Goal: Consume media (video, audio): Consume media (video, audio)

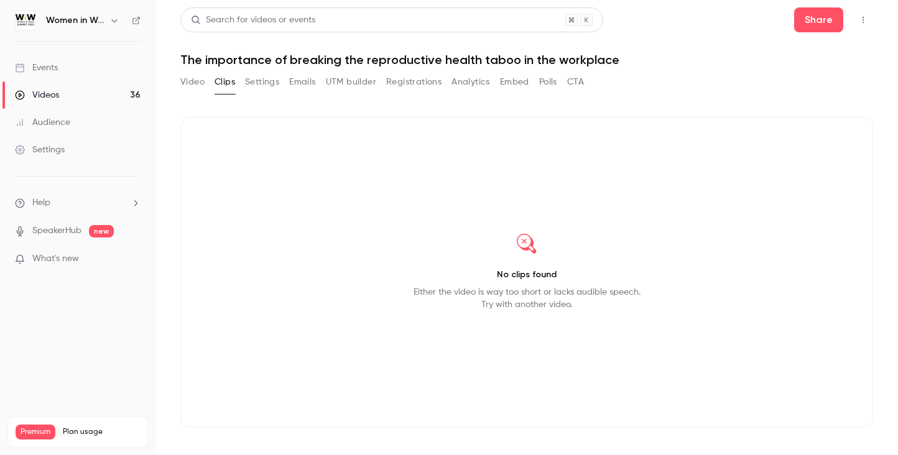
click at [112, 22] on icon "button" at bounding box center [114, 21] width 10 height 10
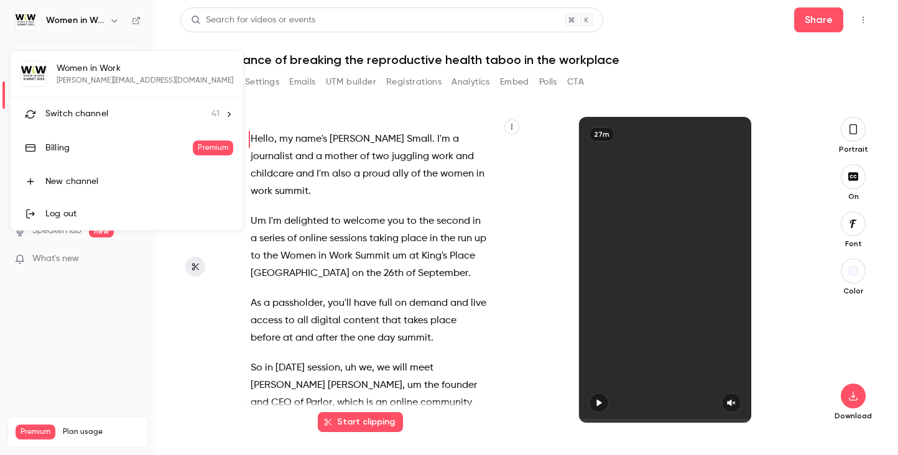
click at [114, 21] on div at bounding box center [449, 227] width 898 height 455
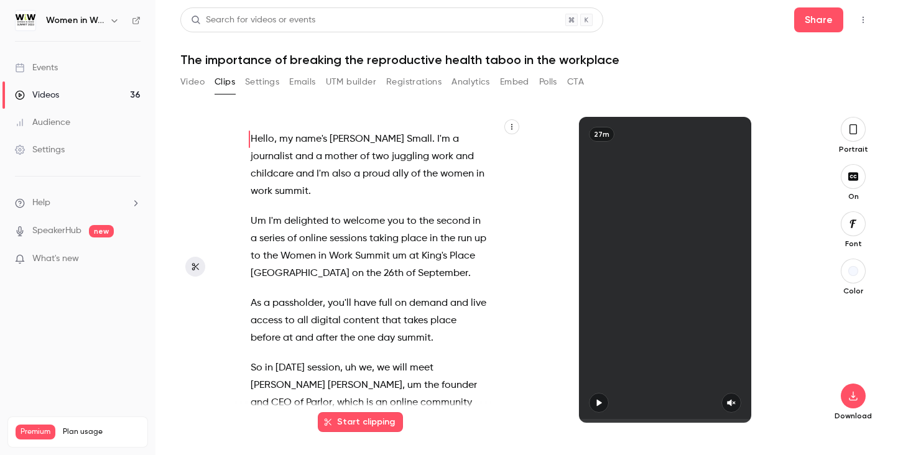
click at [60, 64] on link "Events" at bounding box center [77, 67] width 155 height 27
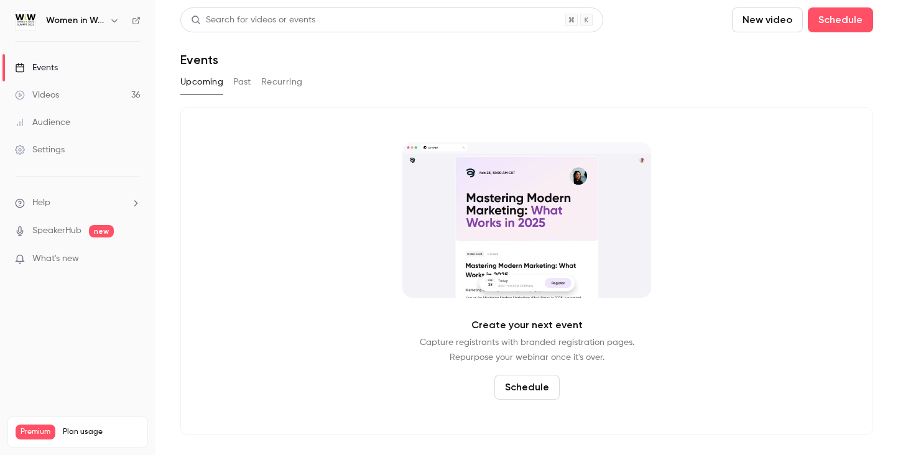
click at [58, 146] on div "Settings" at bounding box center [40, 150] width 50 height 12
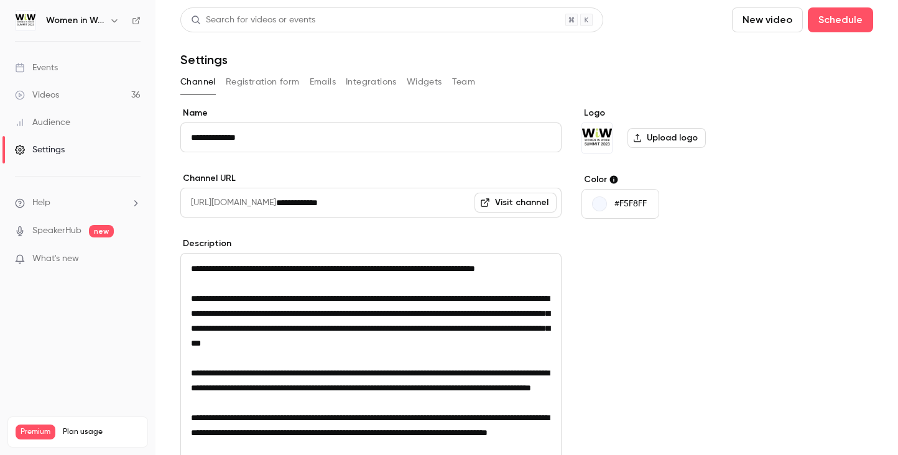
click at [113, 19] on icon "button" at bounding box center [114, 21] width 10 height 10
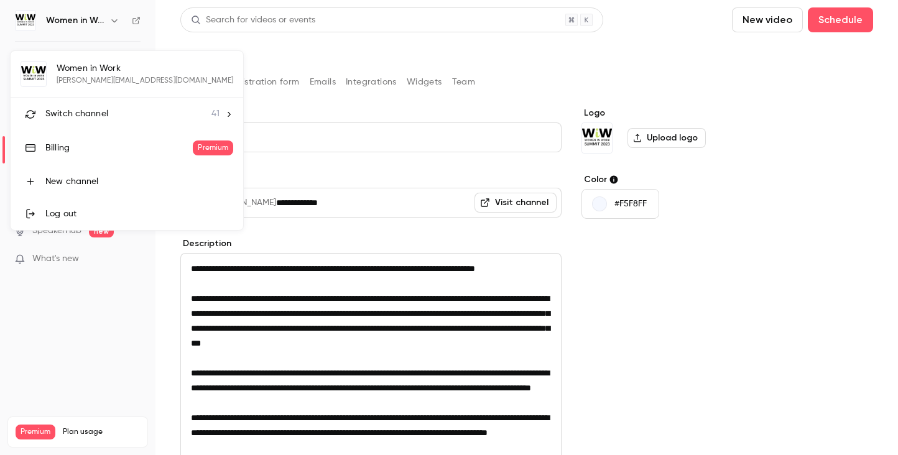
click at [83, 112] on span "Switch channel" at bounding box center [76, 114] width 63 height 13
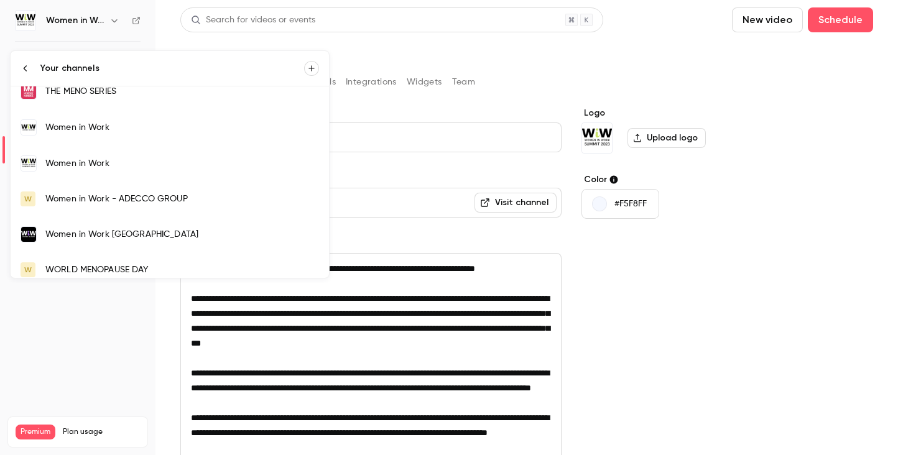
scroll to position [1261, 0]
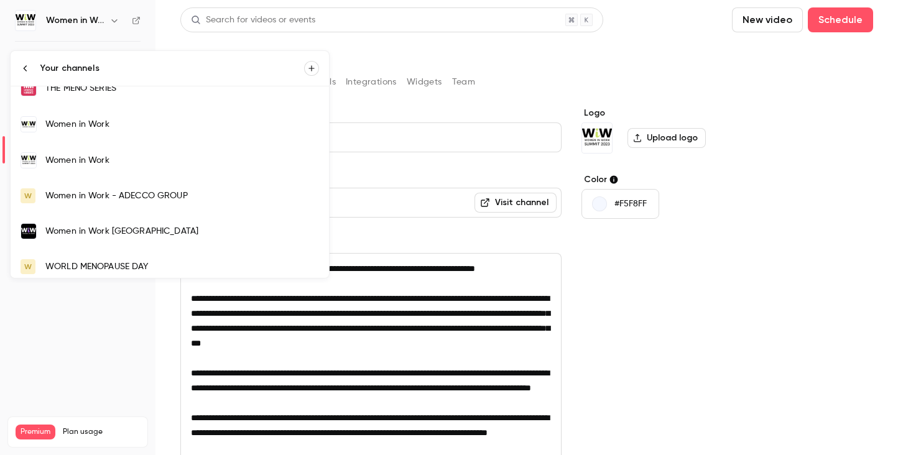
click at [85, 122] on div "Women in Work" at bounding box center [182, 124] width 274 height 12
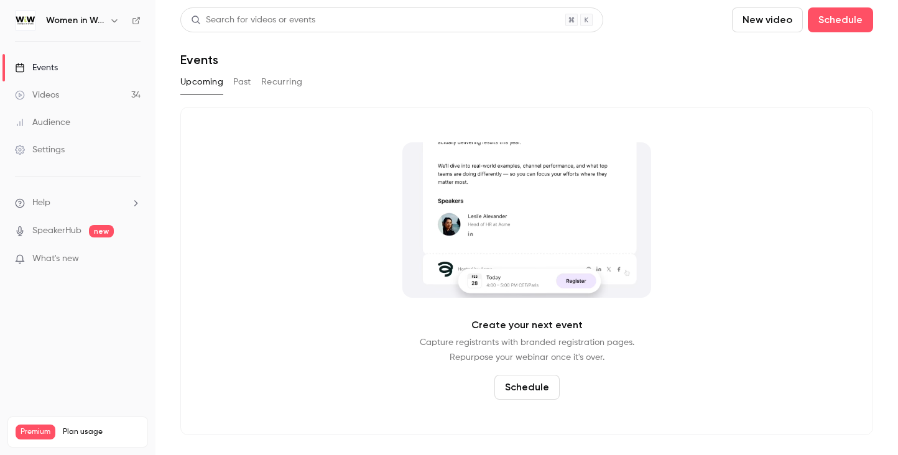
click at [240, 85] on button "Past" at bounding box center [242, 82] width 18 height 20
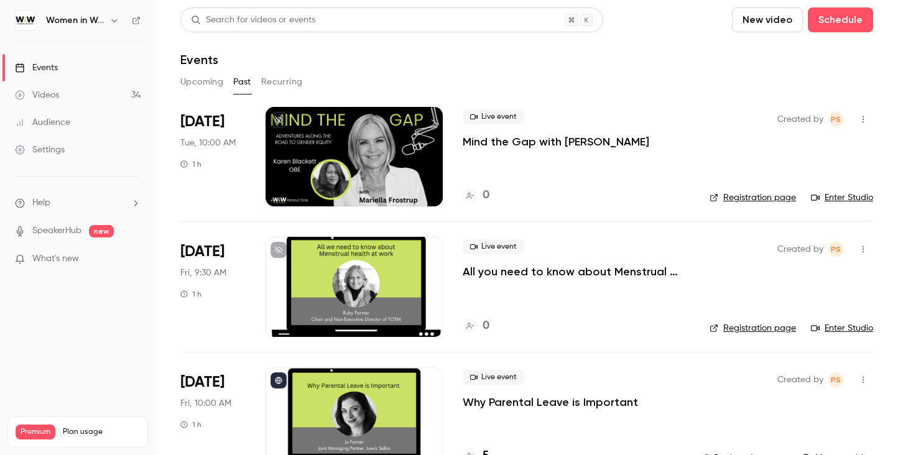
click at [113, 19] on icon "button" at bounding box center [114, 21] width 10 height 10
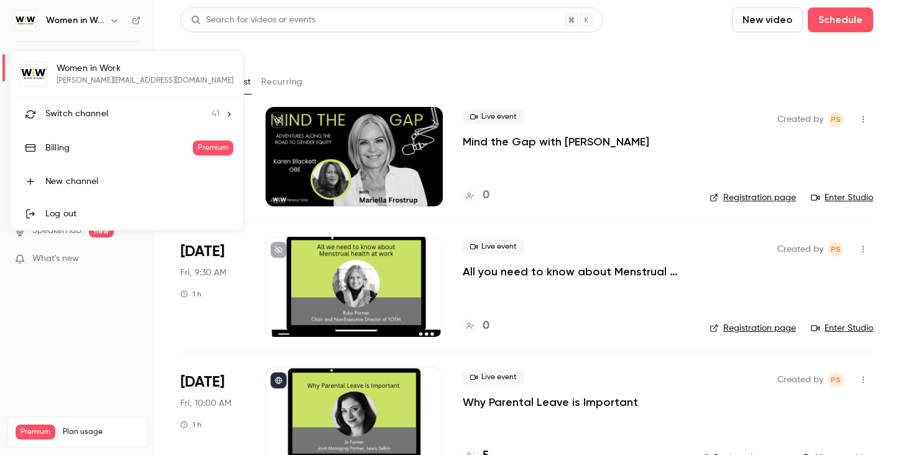
click at [109, 109] on div "Switch channel 41" at bounding box center [132, 114] width 174 height 13
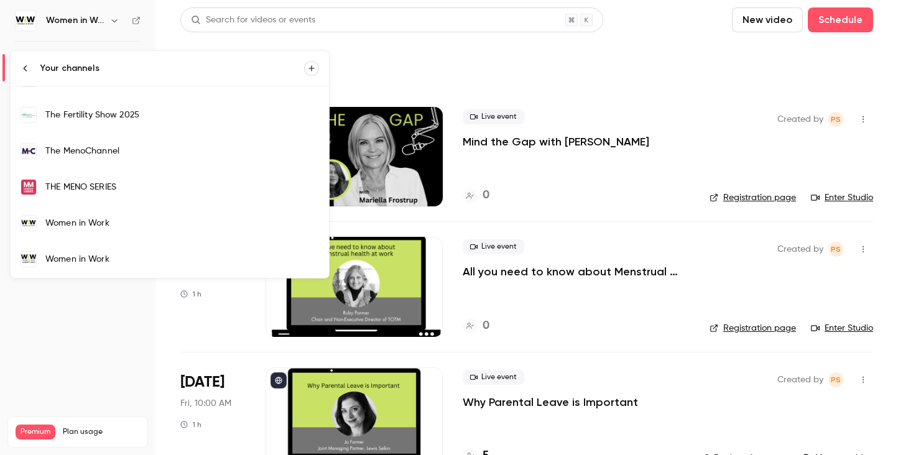
scroll to position [1181, 0]
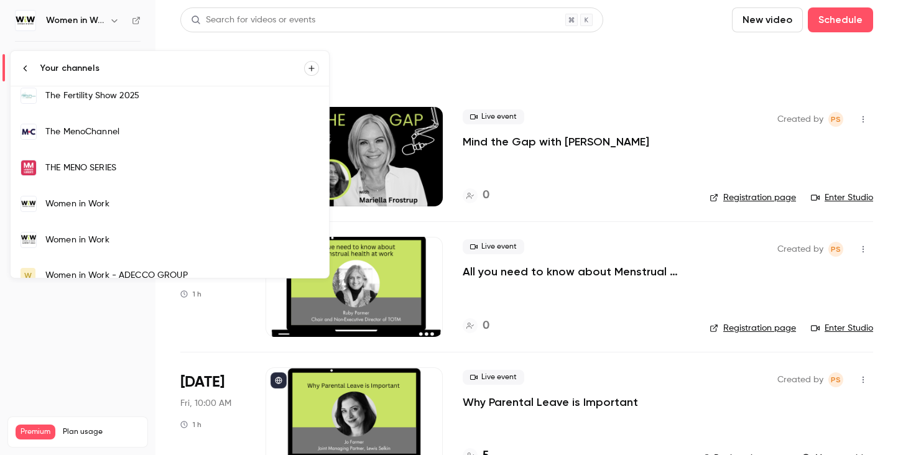
click at [97, 234] on div "Women in Work" at bounding box center [182, 240] width 274 height 12
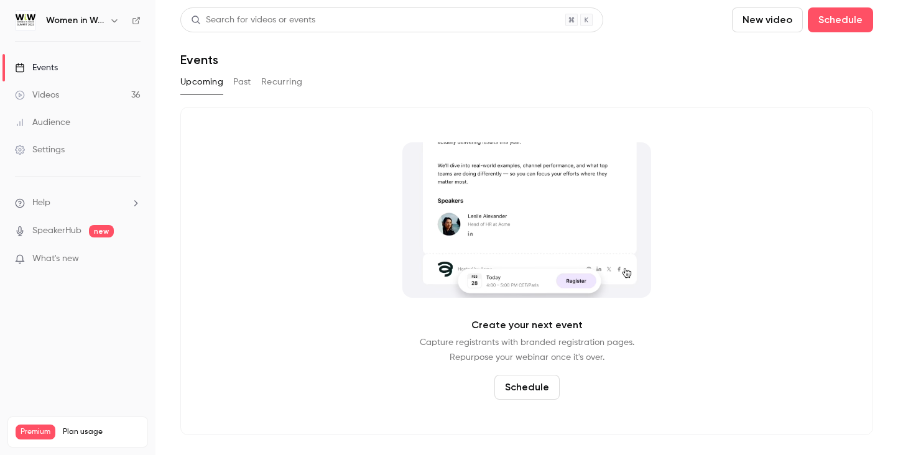
click at [85, 93] on link "Videos 36" at bounding box center [77, 94] width 155 height 27
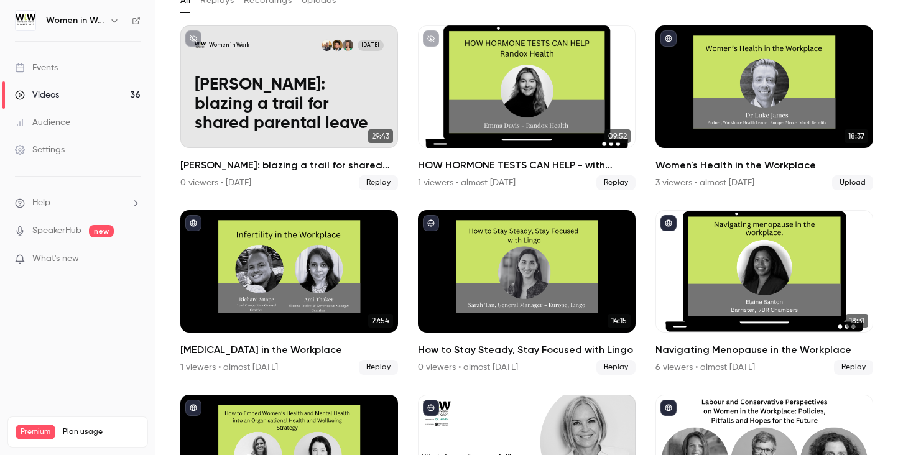
scroll to position [62, 0]
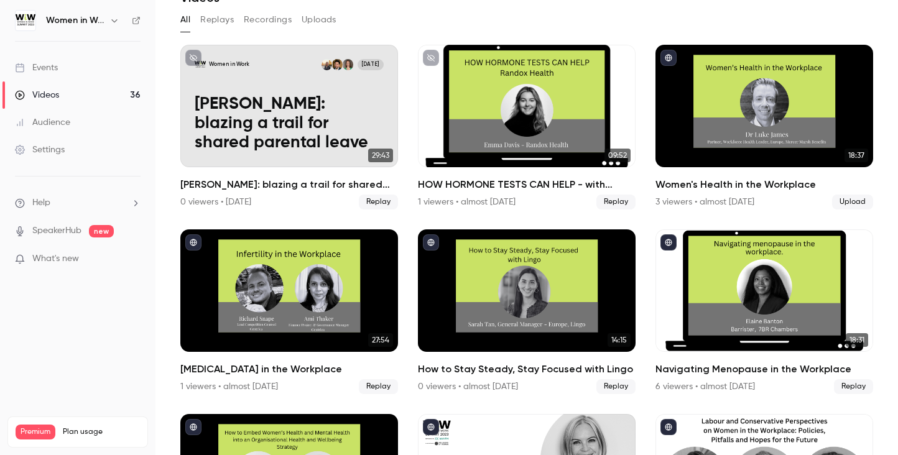
click at [63, 95] on link "Videos 36" at bounding box center [77, 94] width 155 height 27
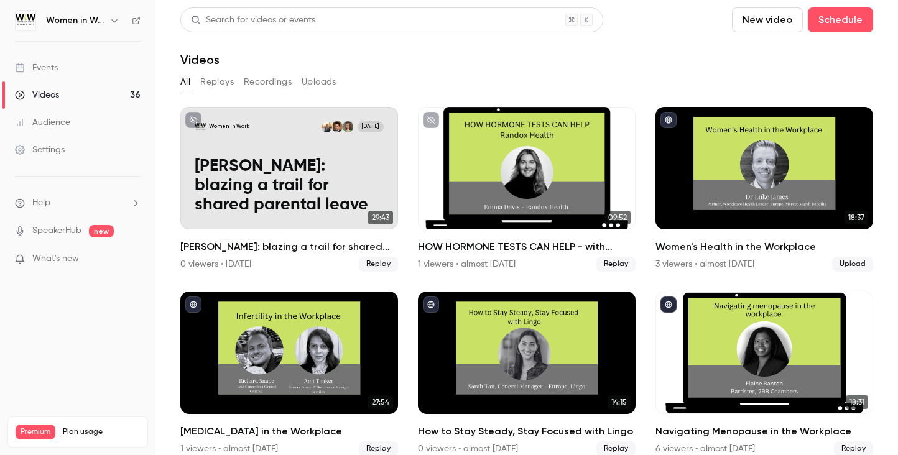
click at [114, 21] on icon "button" at bounding box center [114, 21] width 10 height 10
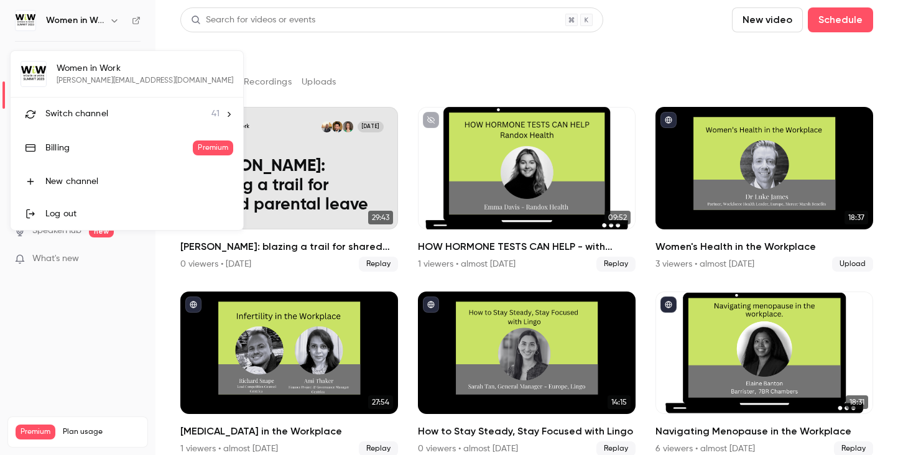
click at [91, 111] on span "Switch channel" at bounding box center [76, 114] width 63 height 13
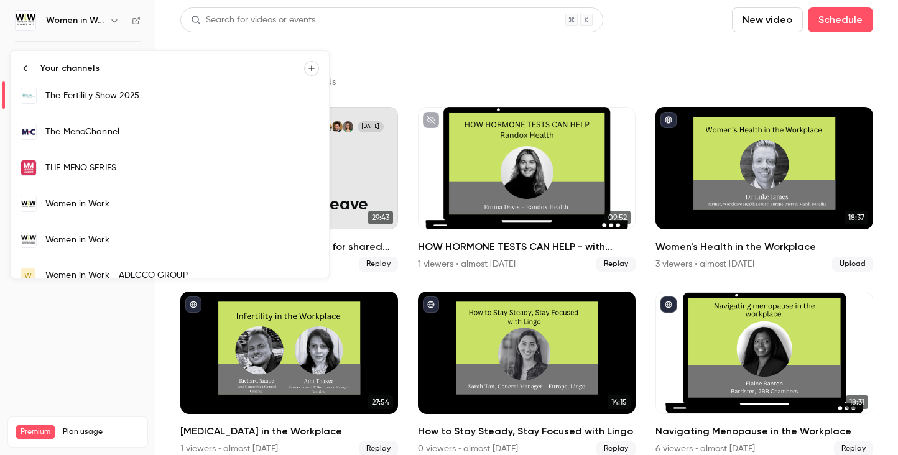
scroll to position [1244, 0]
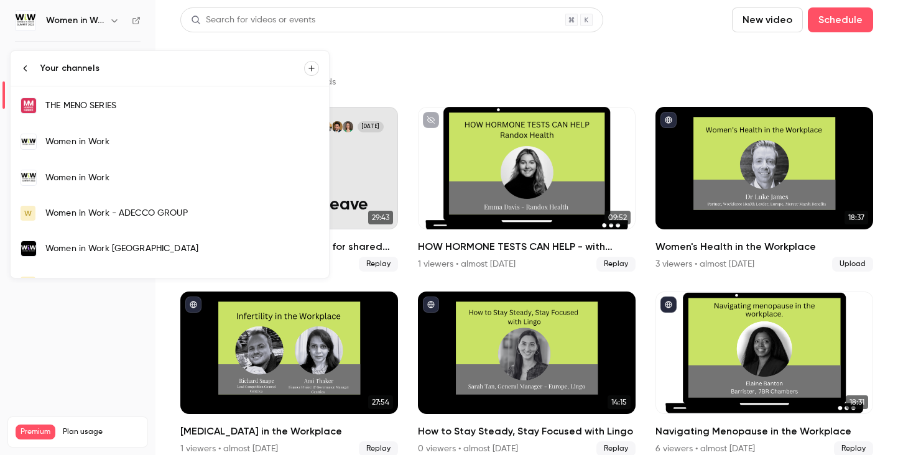
click at [102, 136] on div "Women in Work" at bounding box center [182, 142] width 274 height 12
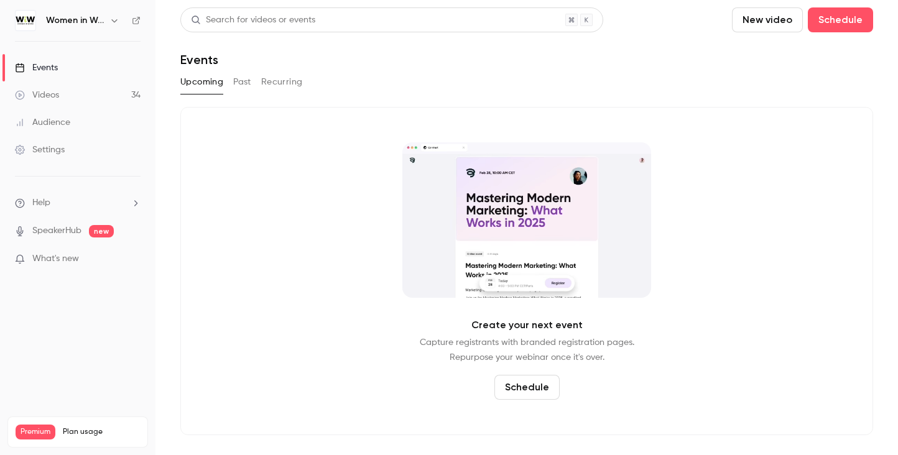
click at [116, 19] on icon "button" at bounding box center [114, 21] width 10 height 10
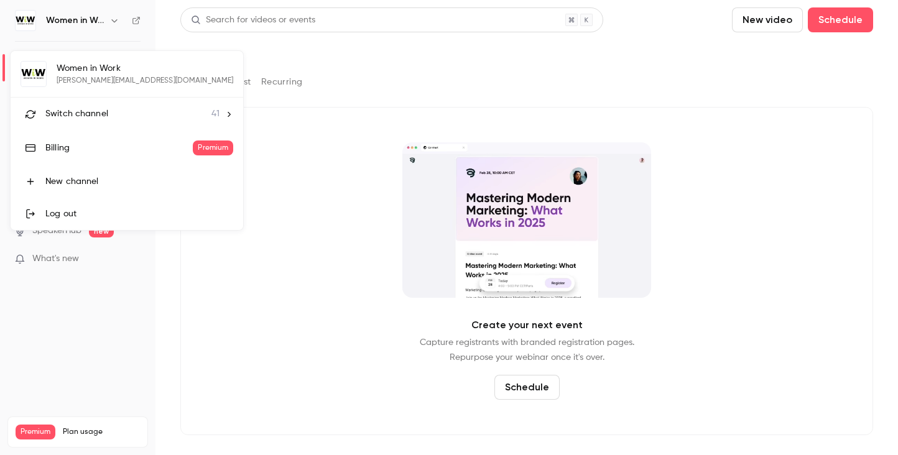
click at [101, 114] on span "Switch channel" at bounding box center [76, 114] width 63 height 13
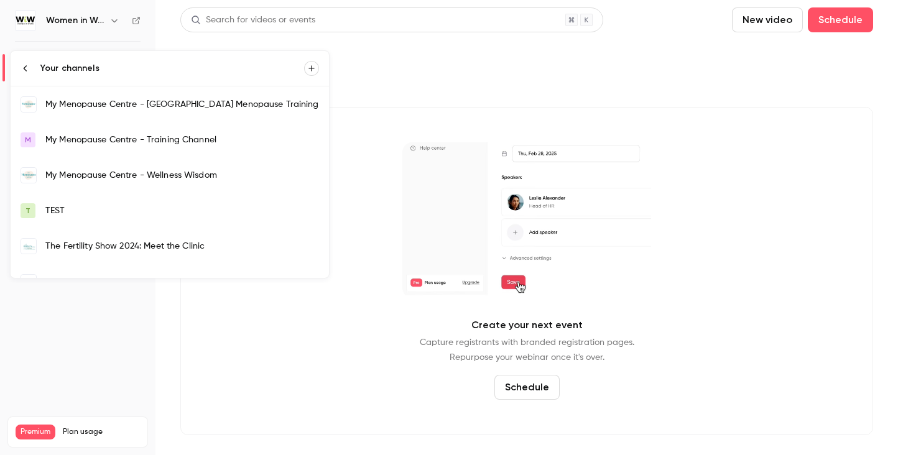
scroll to position [1261, 0]
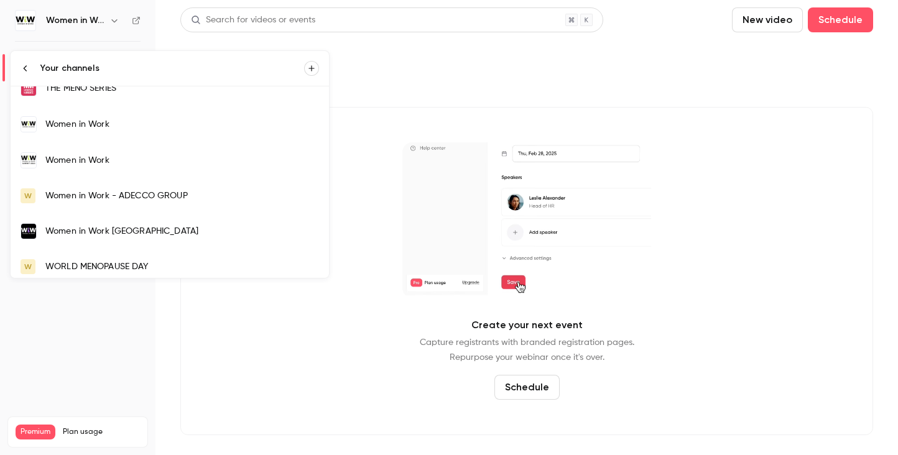
click at [100, 155] on div "Women in Work" at bounding box center [182, 160] width 274 height 12
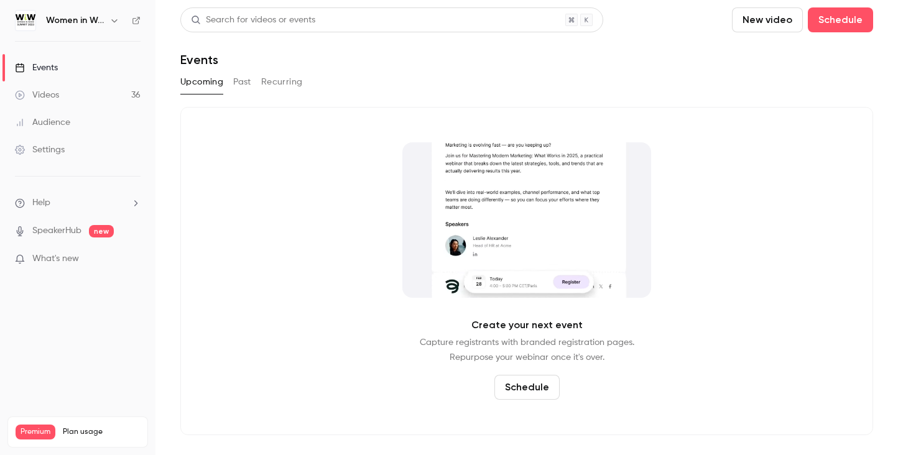
click at [244, 78] on button "Past" at bounding box center [242, 82] width 18 height 20
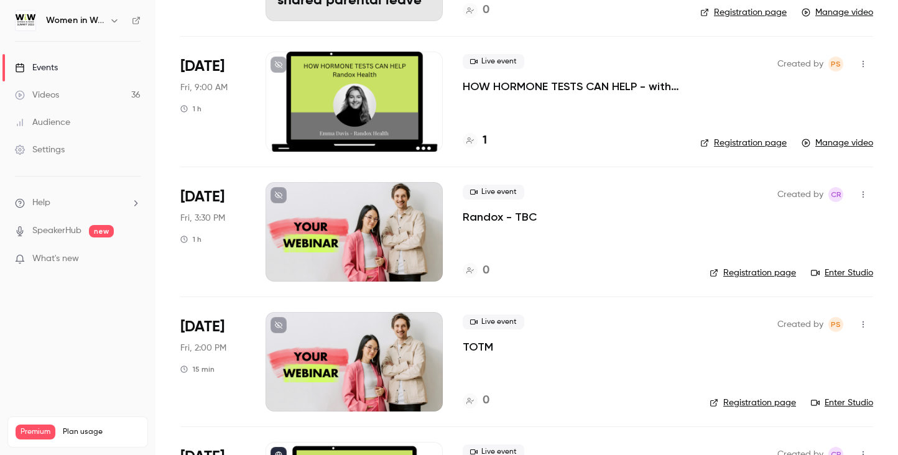
scroll to position [187, 0]
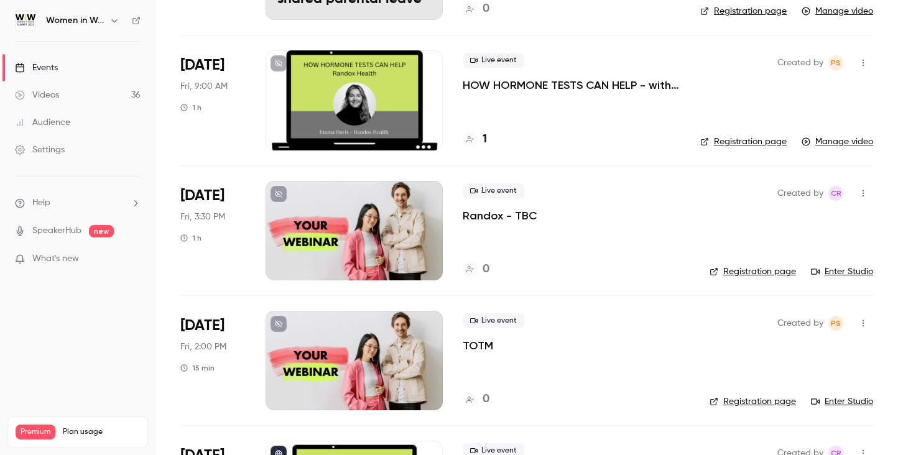
click at [858, 193] on icon "button" at bounding box center [863, 193] width 10 height 9
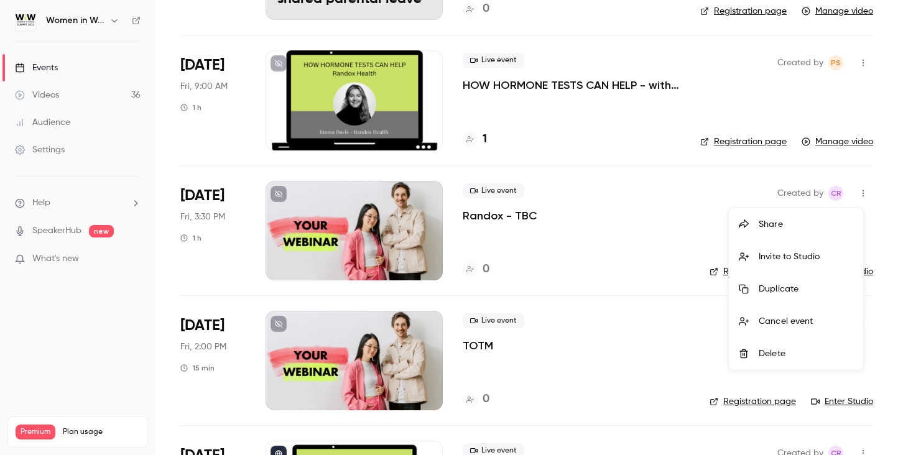
click at [624, 226] on div at bounding box center [449, 227] width 898 height 455
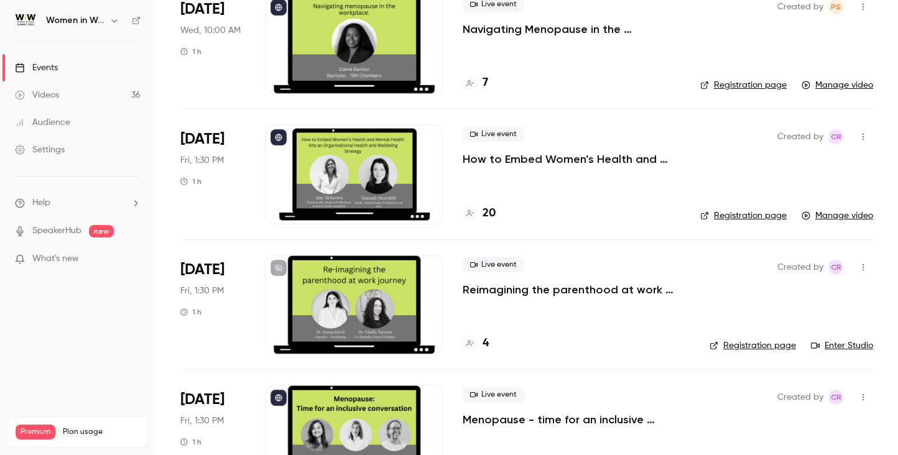
scroll to position [933, 0]
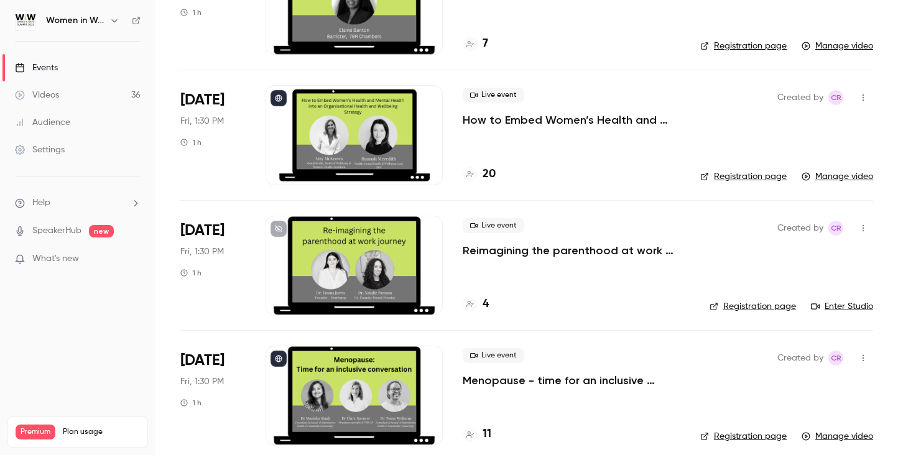
click at [115, 19] on icon "button" at bounding box center [114, 21] width 10 height 10
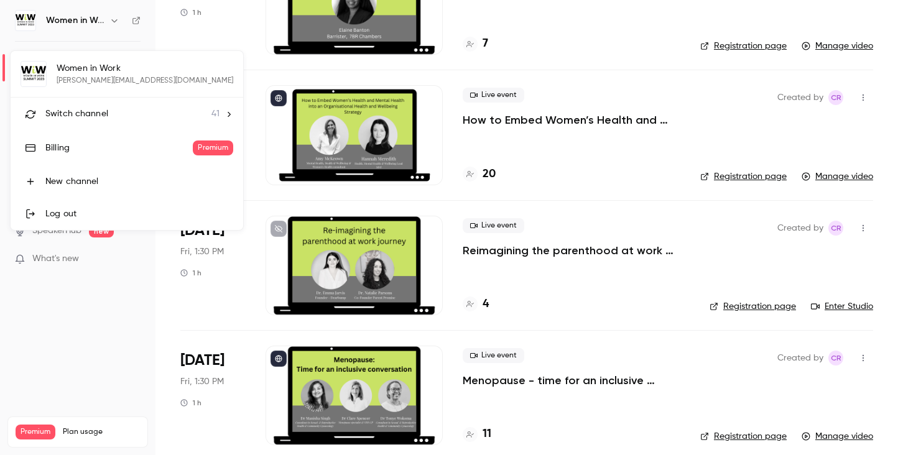
click at [99, 114] on span "Switch channel" at bounding box center [76, 114] width 63 height 13
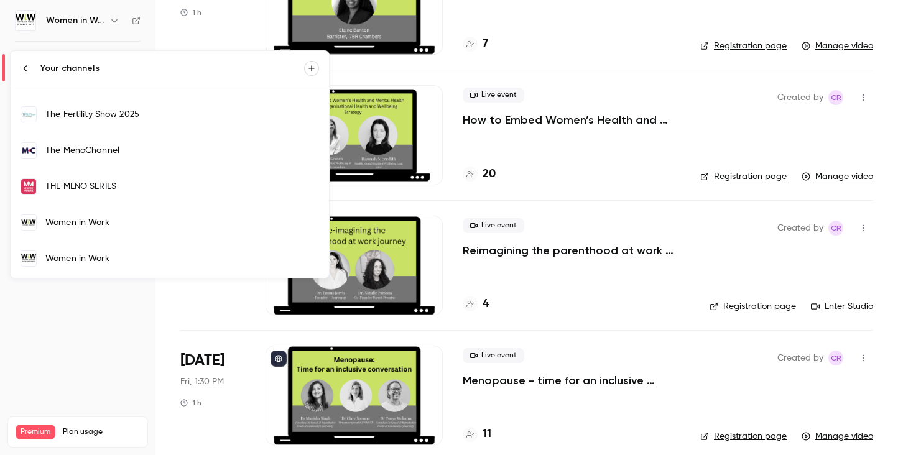
scroll to position [1181, 0]
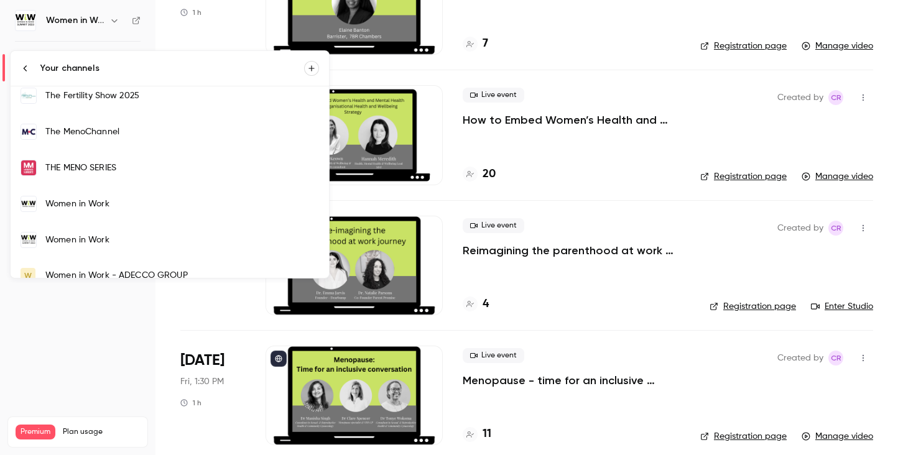
click at [107, 191] on link "Women in Work" at bounding box center [170, 204] width 318 height 36
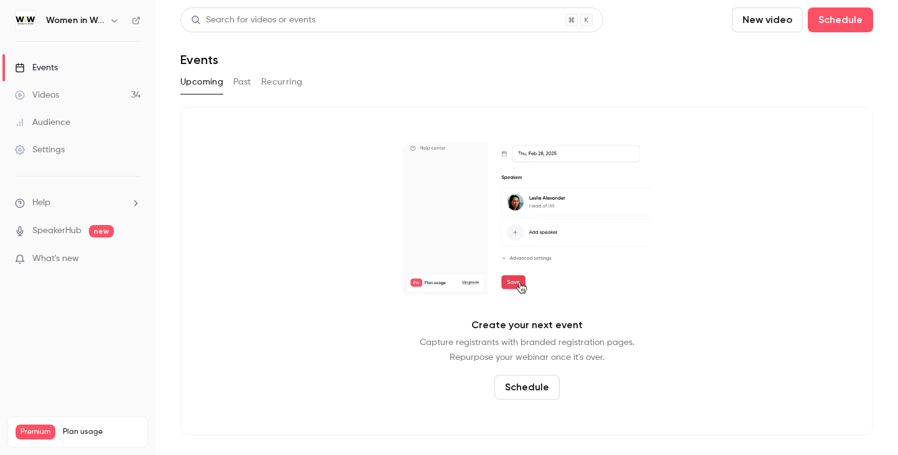
drag, startPoint x: 246, startPoint y: 79, endPoint x: 254, endPoint y: 80, distance: 7.5
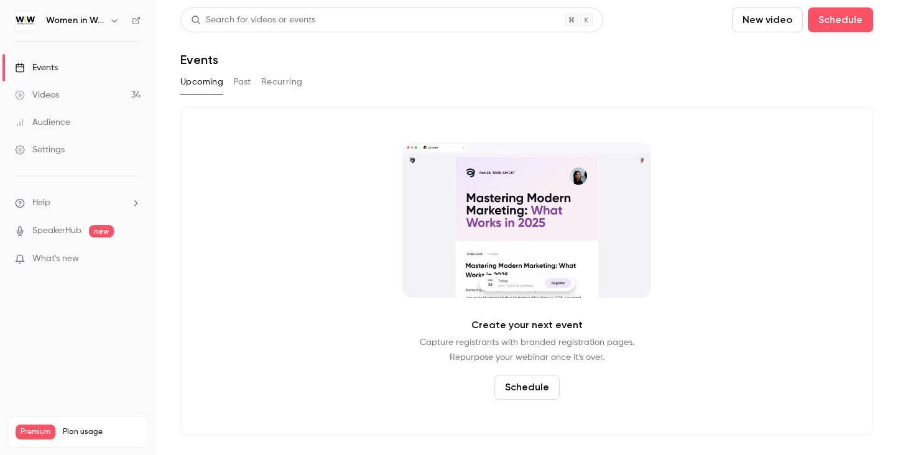
click at [246, 79] on button "Past" at bounding box center [242, 82] width 18 height 20
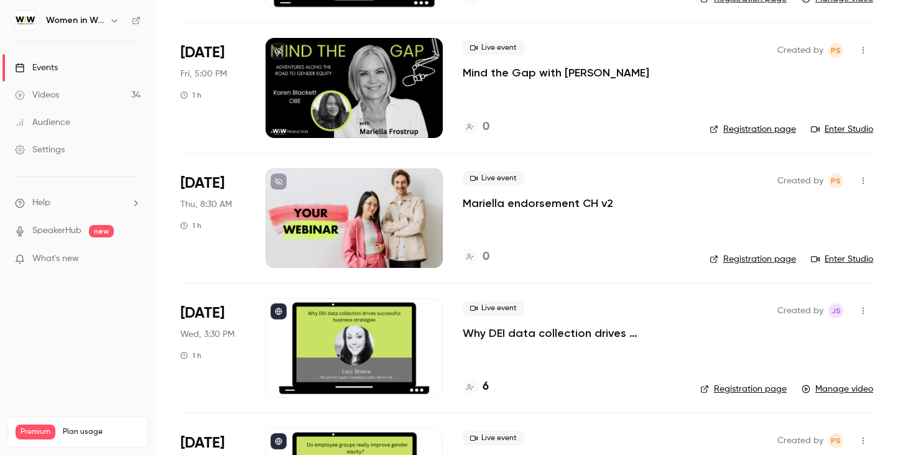
scroll to position [565, 0]
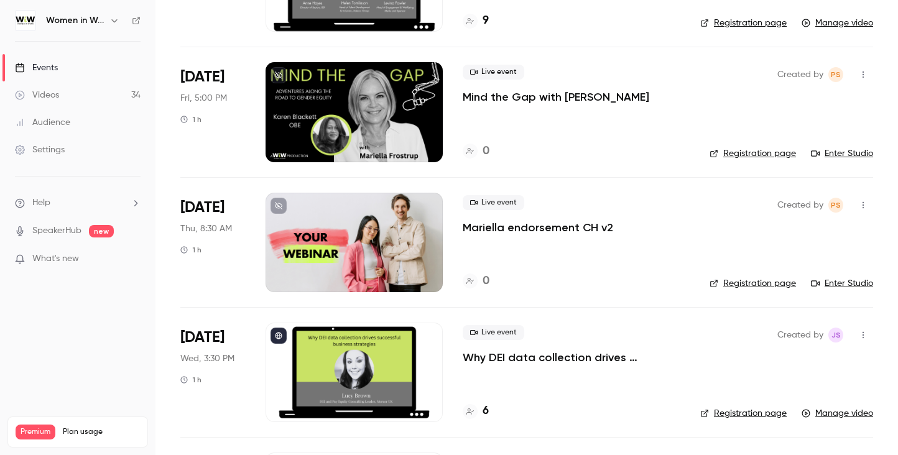
click at [542, 227] on p "Mariella endorsement CH v2" at bounding box center [538, 227] width 150 height 15
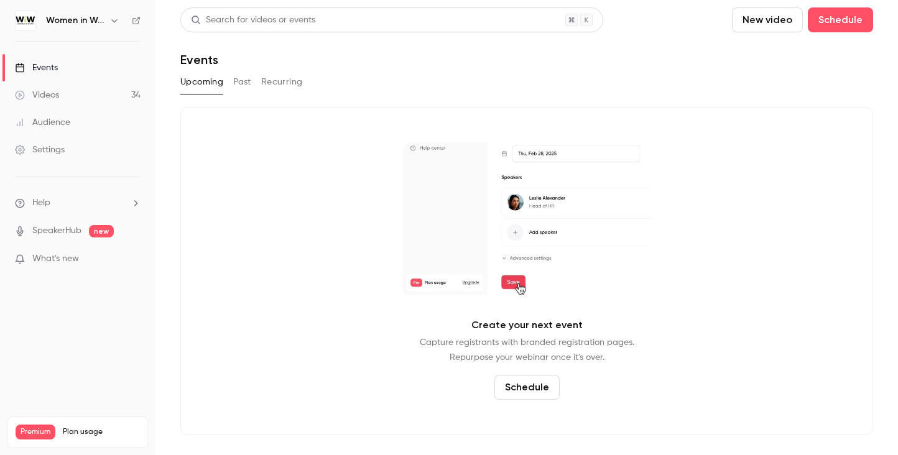
click at [59, 99] on link "Videos 34" at bounding box center [77, 94] width 155 height 27
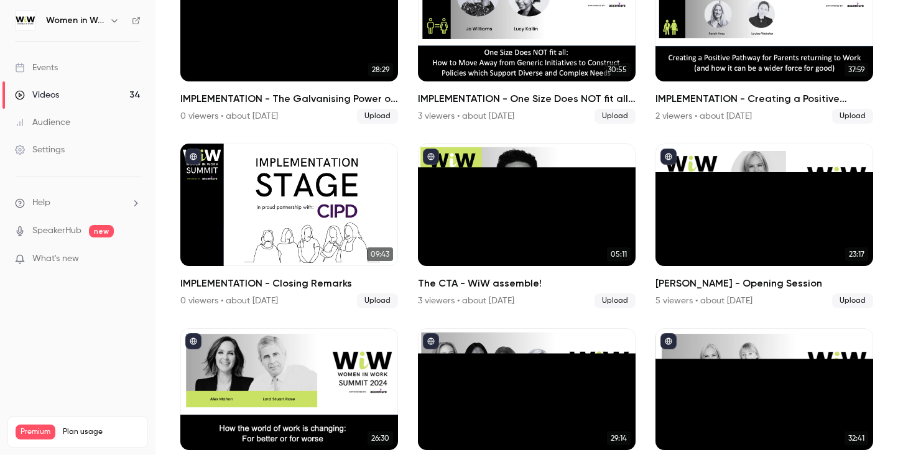
scroll to position [560, 0]
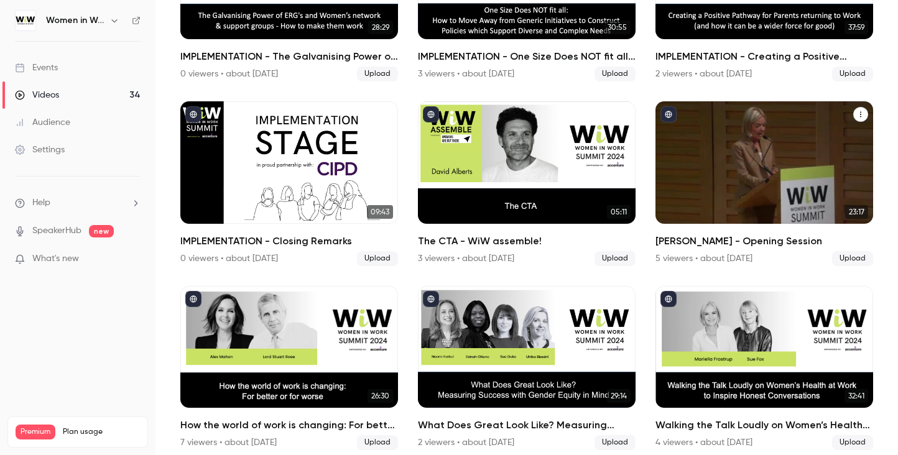
click at [744, 234] on h2 "[PERSON_NAME] - Opening Session" at bounding box center [764, 241] width 218 height 15
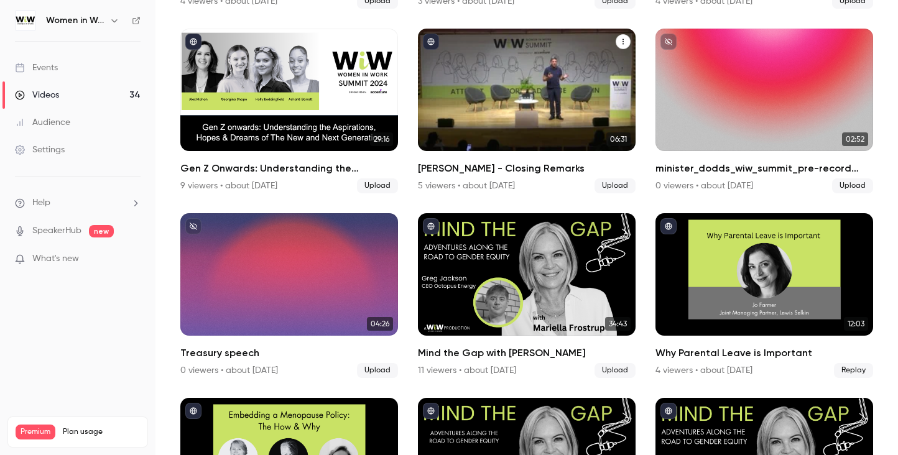
scroll to position [1486, 0]
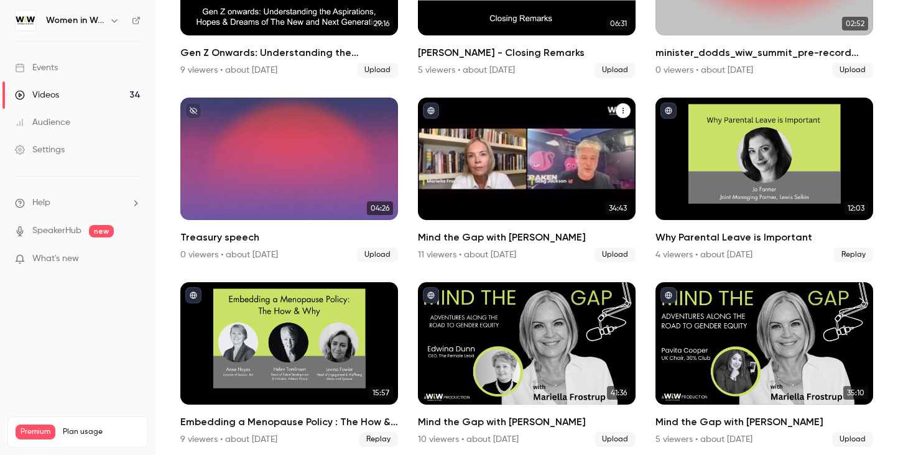
click at [562, 182] on div "Mind the Gap with Mariella" at bounding box center [527, 159] width 218 height 123
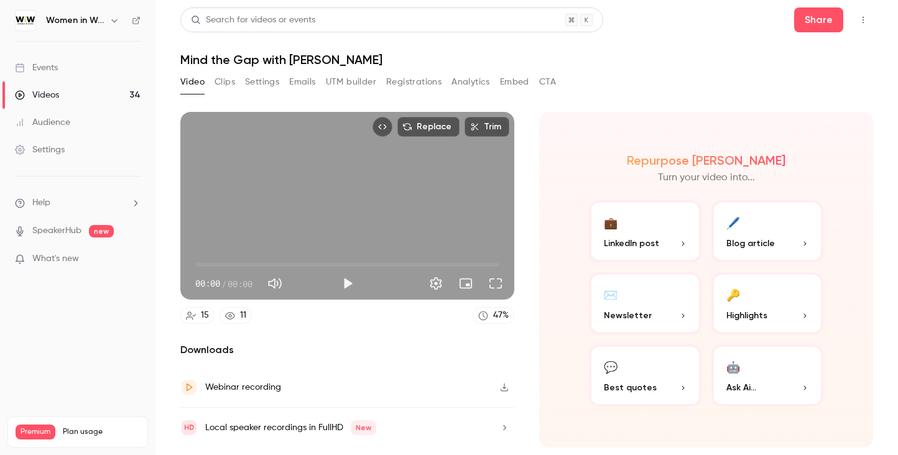
click at [231, 82] on button "Clips" at bounding box center [225, 82] width 21 height 20
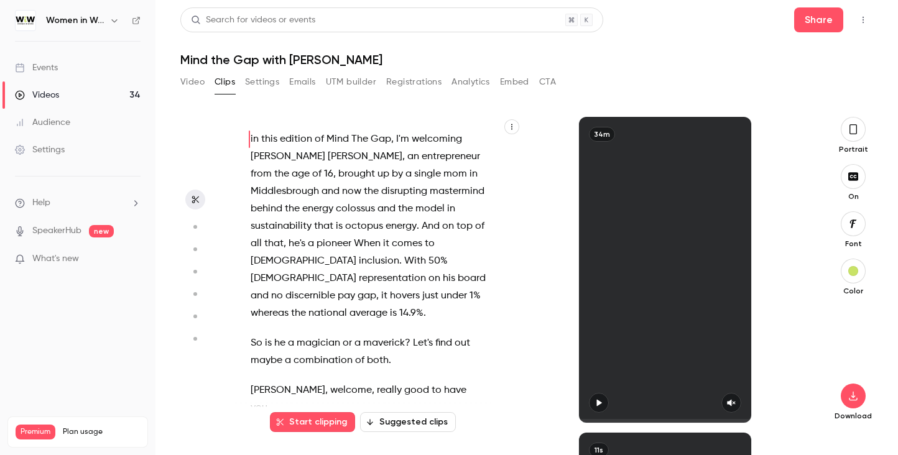
click at [328, 154] on span "[PERSON_NAME]" at bounding box center [365, 156] width 75 height 17
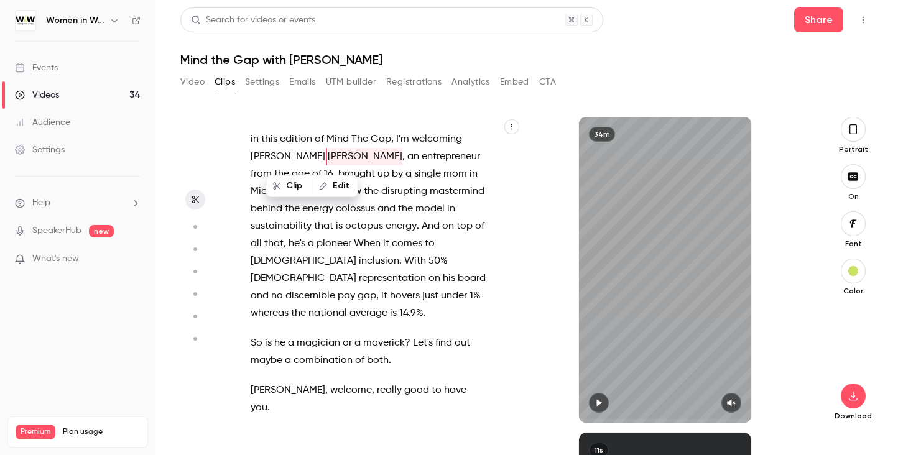
click at [338, 181] on button "Edit" at bounding box center [335, 186] width 43 height 20
click at [407, 154] on span "an" at bounding box center [413, 156] width 12 height 17
click at [386, 189] on button "Edit" at bounding box center [378, 186] width 43 height 20
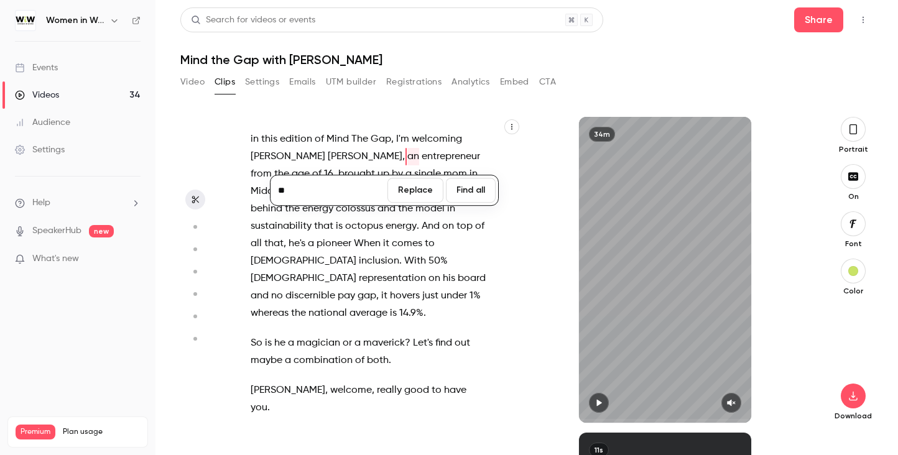
click at [317, 188] on input "**" at bounding box center [329, 190] width 112 height 25
drag, startPoint x: 300, startPoint y: 188, endPoint x: 267, endPoint y: 187, distance: 33.6
click at [267, 188] on div "in this edition of Mind The Gap , I'm welcoming [PERSON_NAME] , an entrepreneur…" at bounding box center [378, 270] width 287 height 306
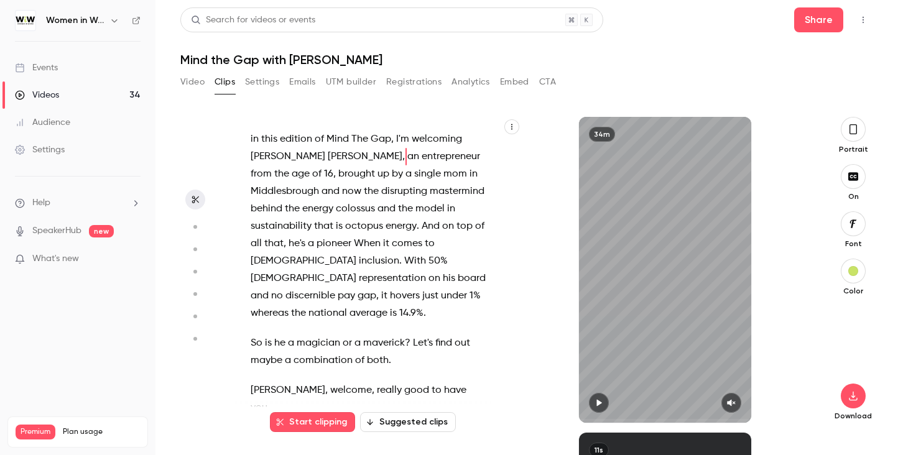
click at [387, 127] on div "in this edition of Mind The Gap , I'm welcoming [PERSON_NAME] , an entrepreneur…" at bounding box center [378, 270] width 287 height 306
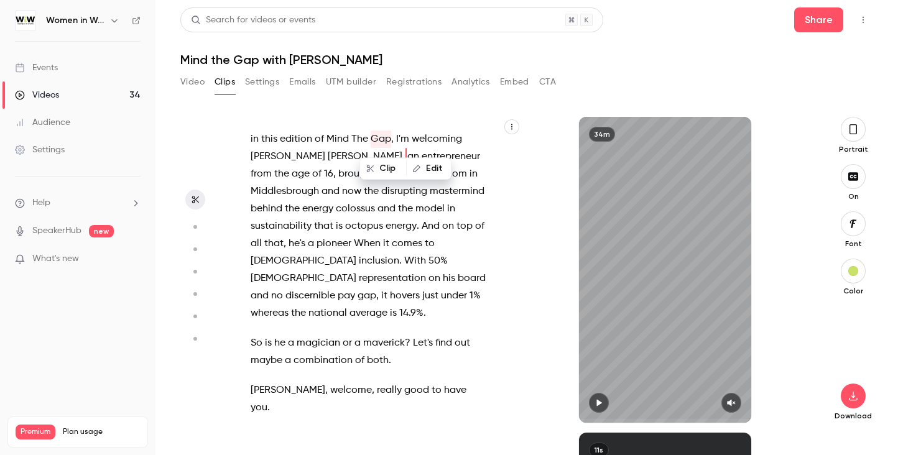
type input "***"
click at [438, 169] on button "Edit" at bounding box center [428, 169] width 43 height 20
type input "**********"
click at [465, 175] on button "Find all" at bounding box center [471, 172] width 50 height 25
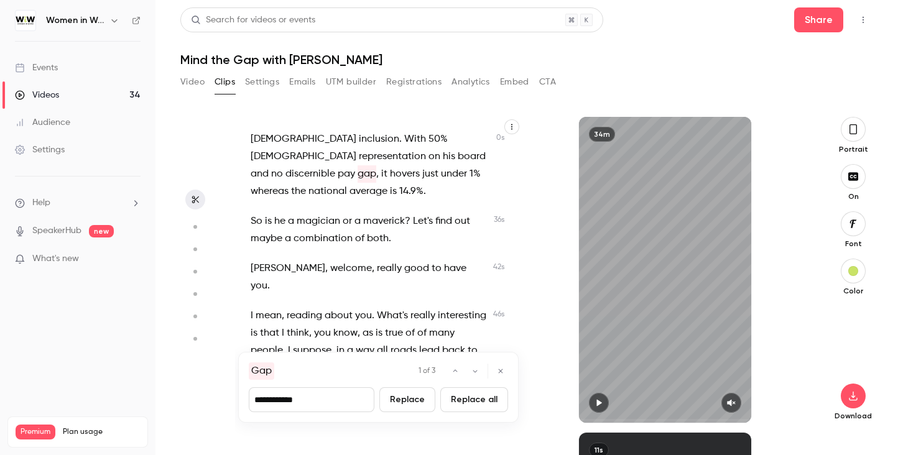
scroll to position [124, 0]
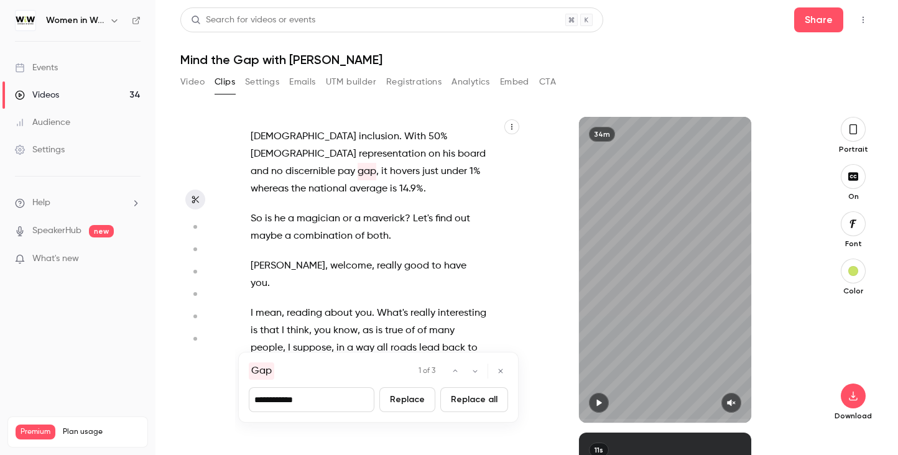
click at [320, 401] on input "**********" at bounding box center [312, 399] width 126 height 25
click at [276, 374] on div "**********" at bounding box center [378, 387] width 280 height 71
click at [269, 371] on div "Gap" at bounding box center [261, 371] width 25 height 17
drag, startPoint x: 315, startPoint y: 400, endPoint x: 234, endPoint y: 395, distance: 81.0
click at [234, 395] on section "in this edition of Mind The Gap , I'm welcoming [PERSON_NAME] , an entrepreneur…" at bounding box center [526, 286] width 693 height 338
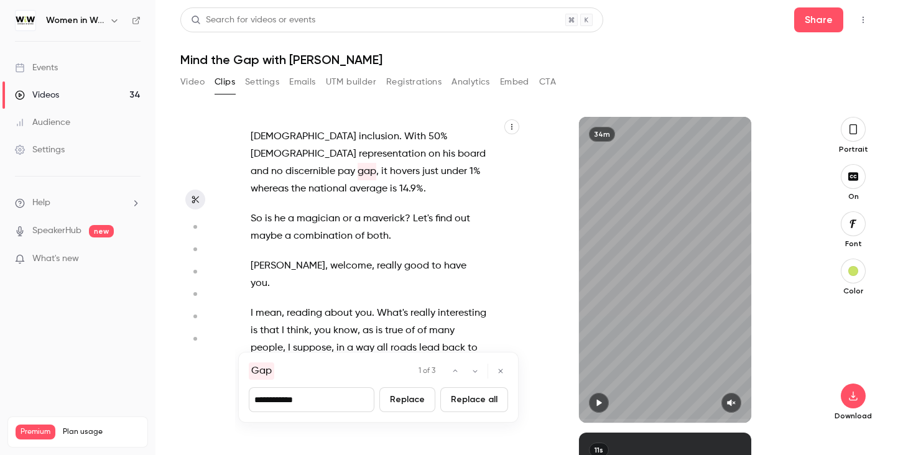
click at [473, 368] on icon "button" at bounding box center [474, 371] width 7 height 7
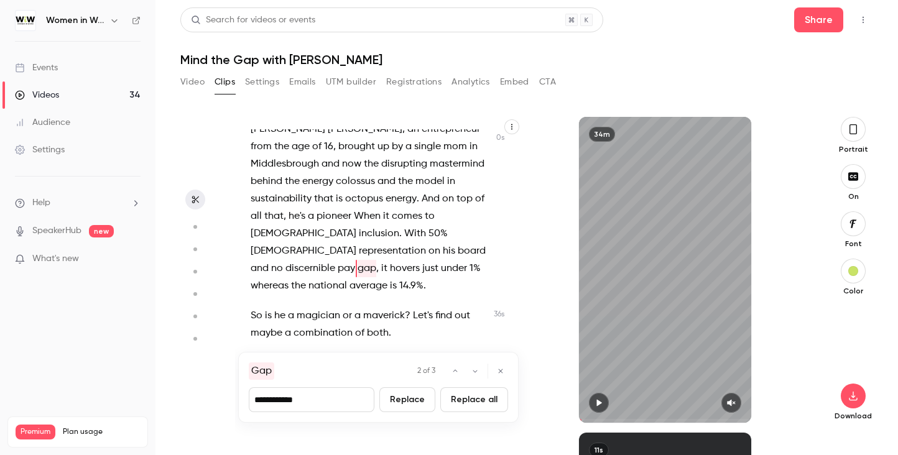
click at [473, 368] on icon "button" at bounding box center [474, 371] width 7 height 7
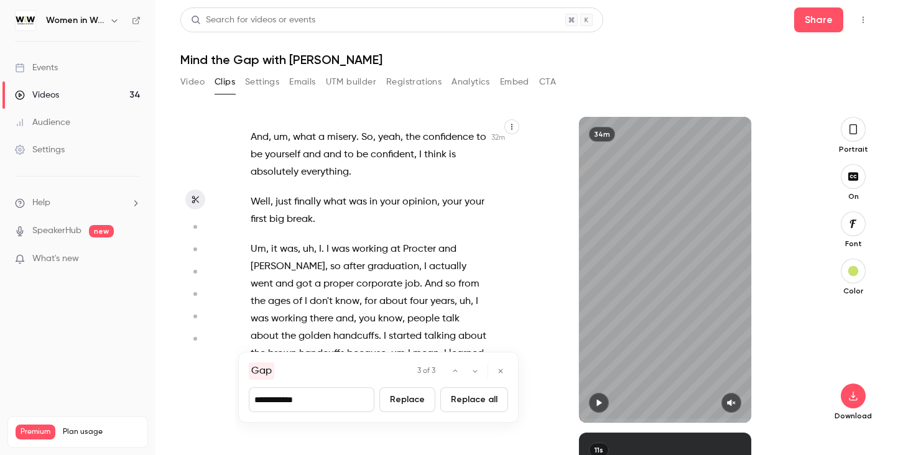
scroll to position [15745, 0]
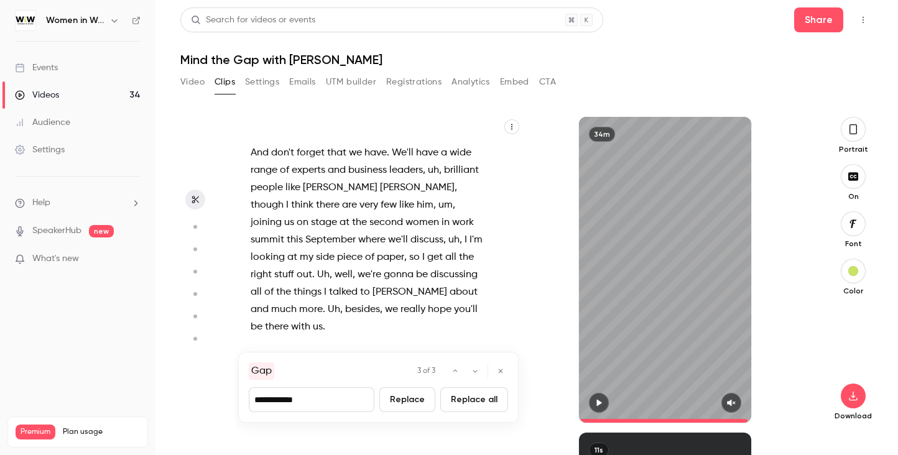
click at [281, 380] on div "**********" at bounding box center [378, 387] width 280 height 71
click at [269, 376] on div "Gap" at bounding box center [261, 371] width 25 height 17
drag, startPoint x: 269, startPoint y: 373, endPoint x: 241, endPoint y: 372, distance: 28.0
click at [241, 372] on div "**********" at bounding box center [378, 387] width 280 height 71
click at [501, 368] on icon "button" at bounding box center [500, 371] width 7 height 7
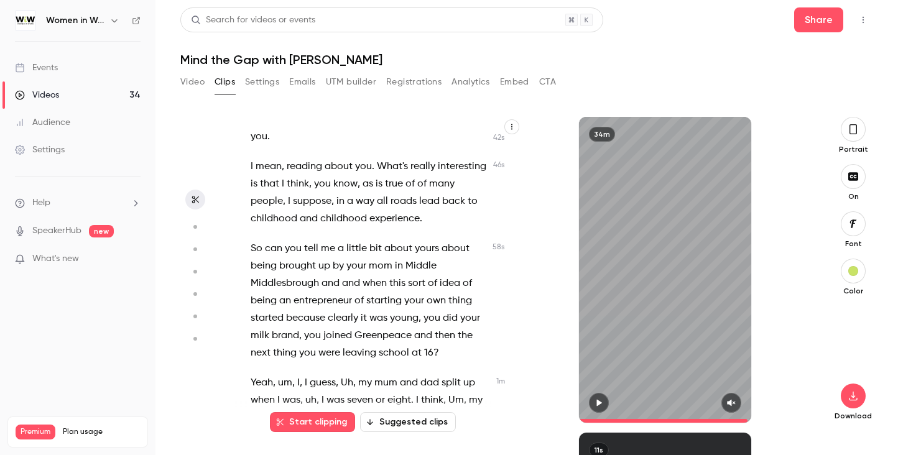
scroll to position [0, 0]
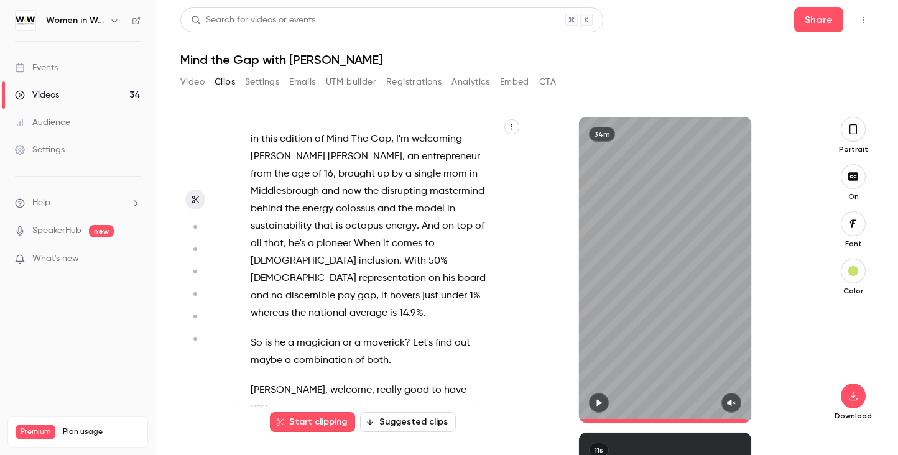
click at [114, 21] on icon "button" at bounding box center [114, 21] width 10 height 10
type input "******"
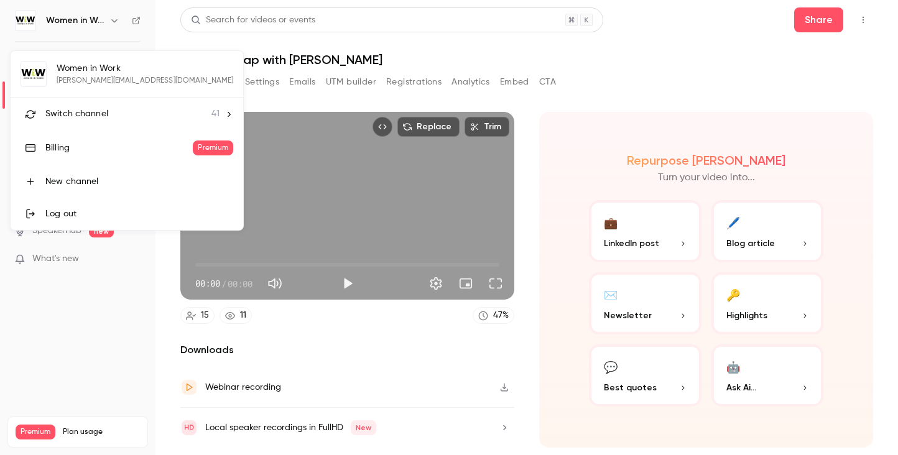
click at [608, 86] on div at bounding box center [449, 227] width 898 height 455
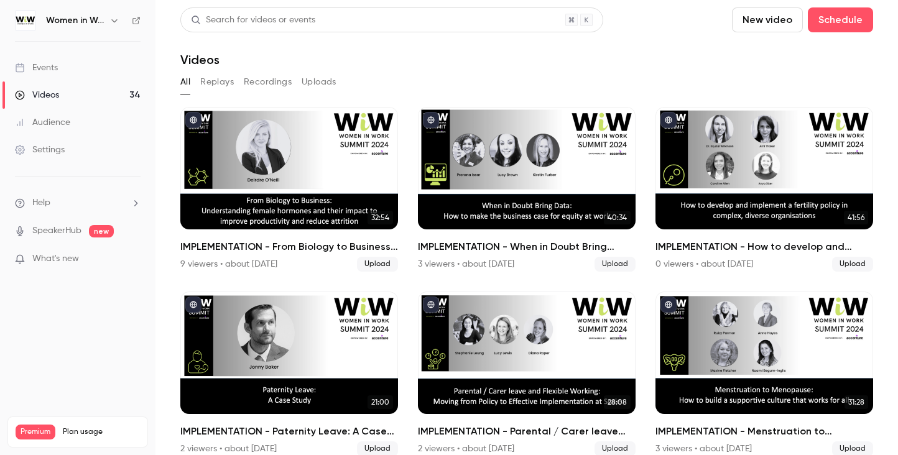
click at [45, 65] on div "Events" at bounding box center [36, 68] width 43 height 12
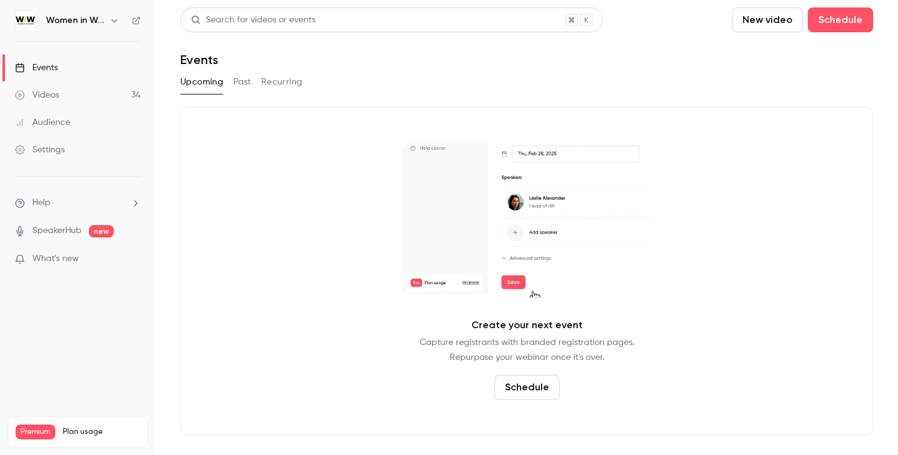
click at [44, 64] on div "Events" at bounding box center [36, 68] width 43 height 12
click at [115, 21] on icon "button" at bounding box center [114, 20] width 6 height 3
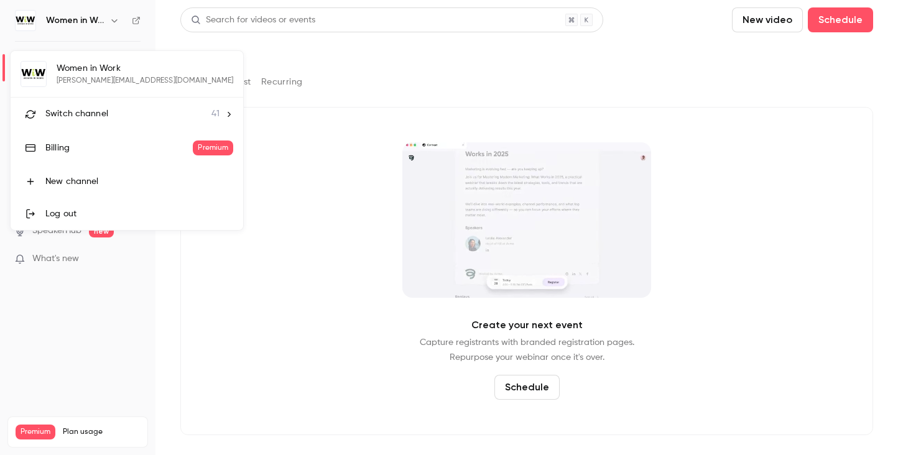
click at [89, 115] on span "Switch channel" at bounding box center [76, 114] width 63 height 13
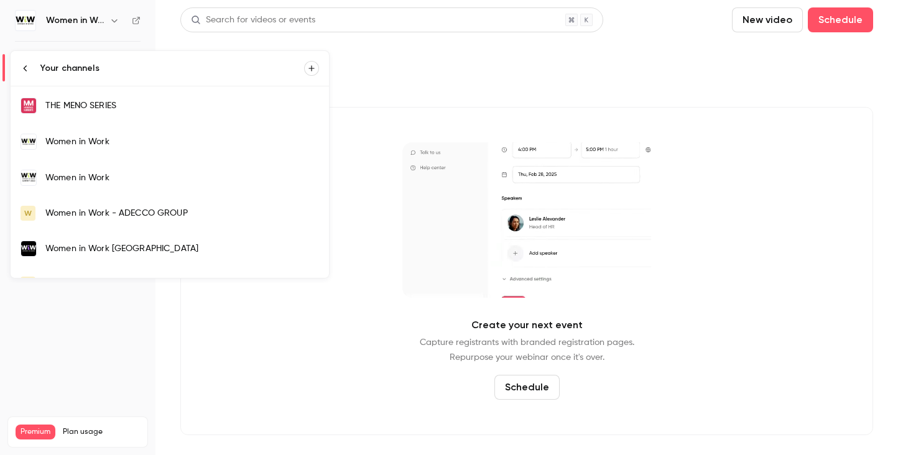
scroll to position [1261, 0]
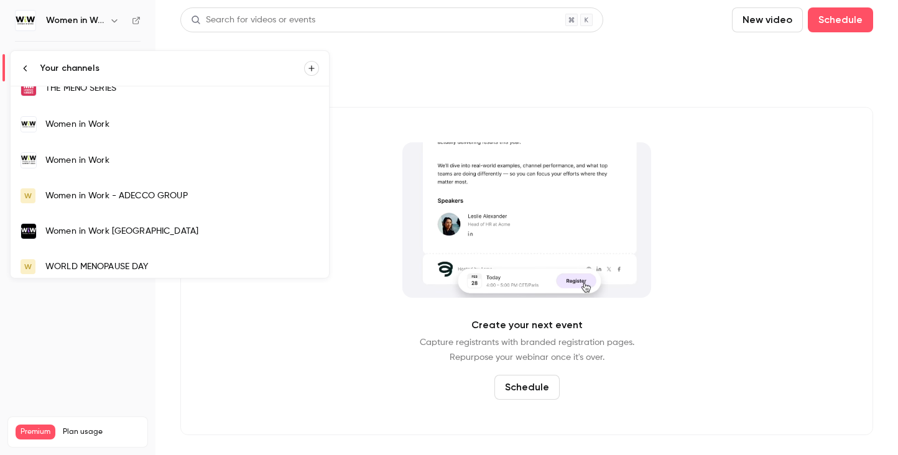
click at [119, 261] on div "WORLD MENOPAUSE DAY" at bounding box center [182, 267] width 274 height 12
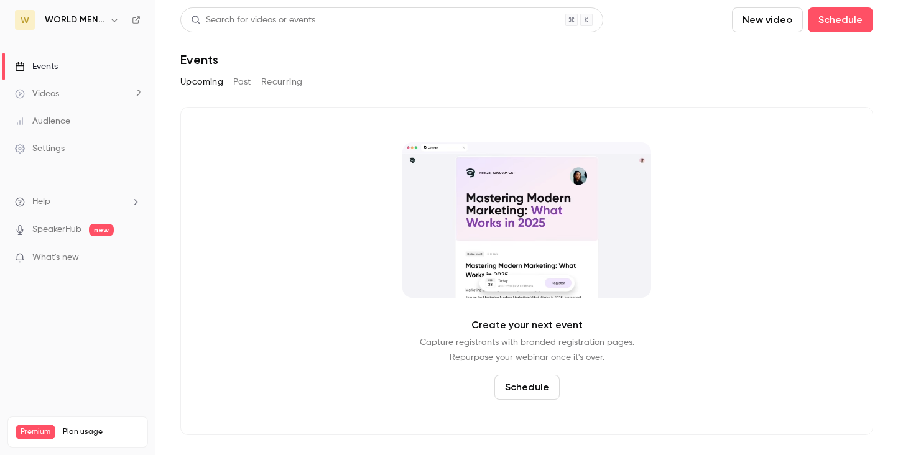
click at [237, 79] on button "Past" at bounding box center [242, 82] width 18 height 20
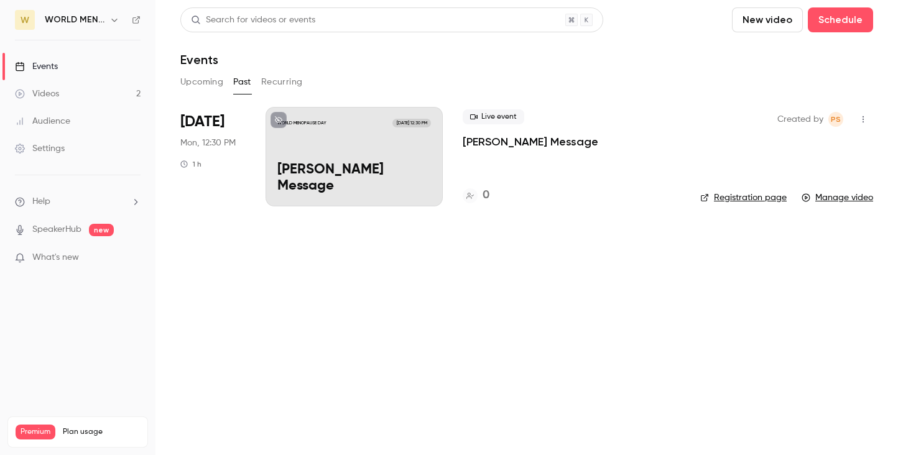
click at [60, 91] on link "Videos 2" at bounding box center [77, 93] width 155 height 27
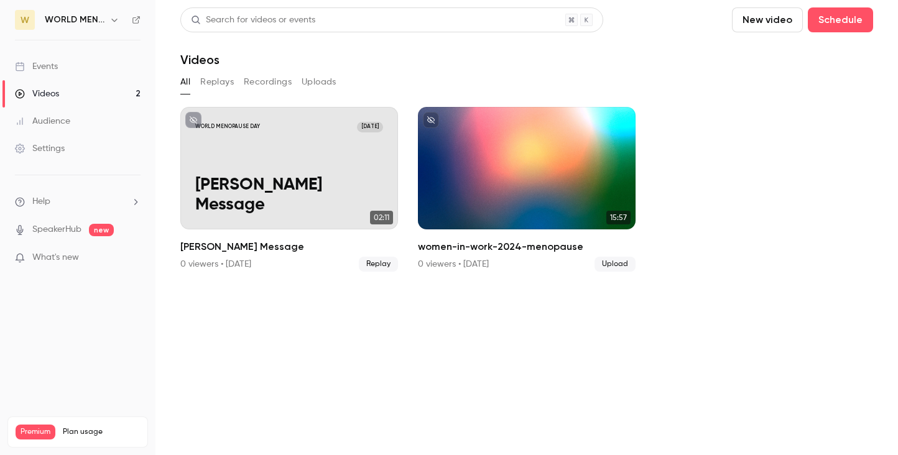
click at [47, 64] on div "Events" at bounding box center [36, 66] width 43 height 12
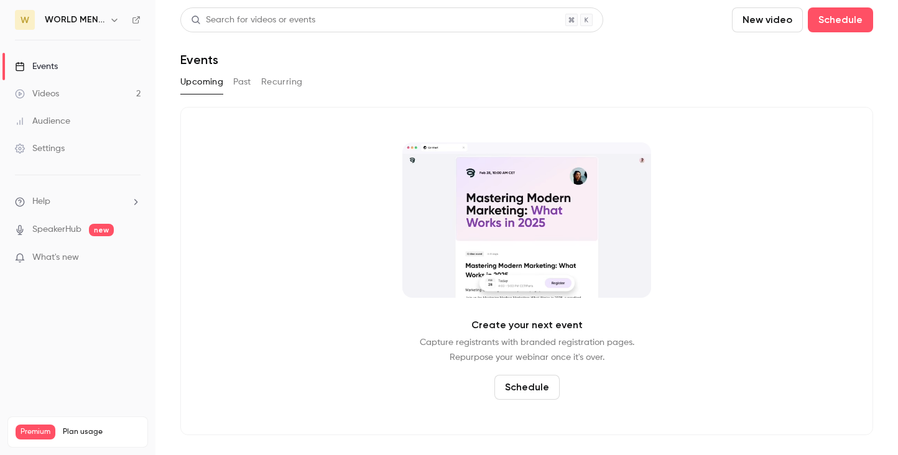
click at [240, 83] on button "Past" at bounding box center [242, 82] width 18 height 20
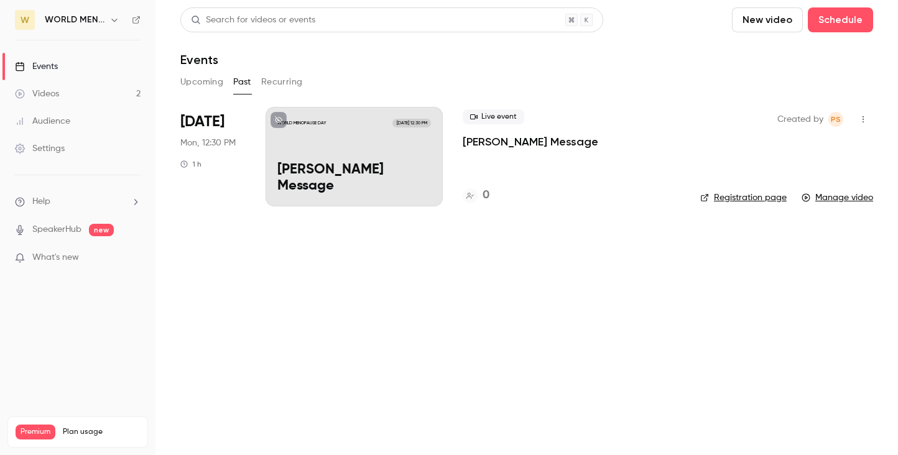
click at [114, 16] on icon "button" at bounding box center [114, 20] width 10 height 10
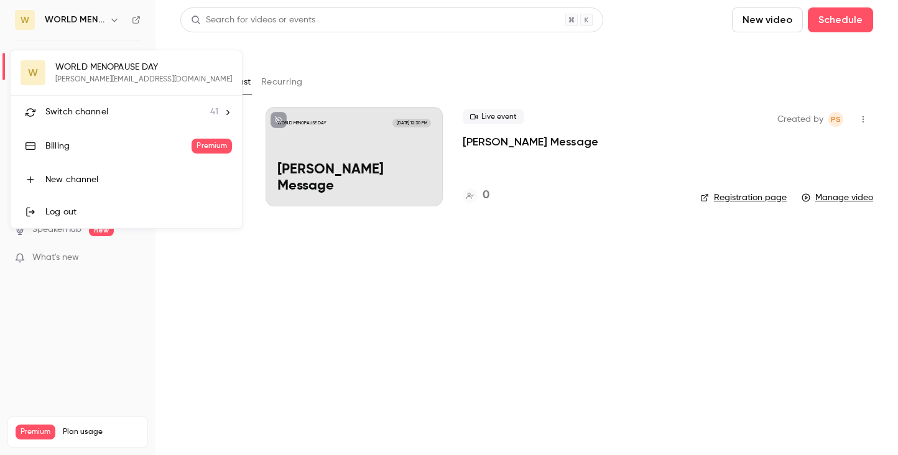
click at [87, 109] on span "Switch channel" at bounding box center [76, 112] width 63 height 13
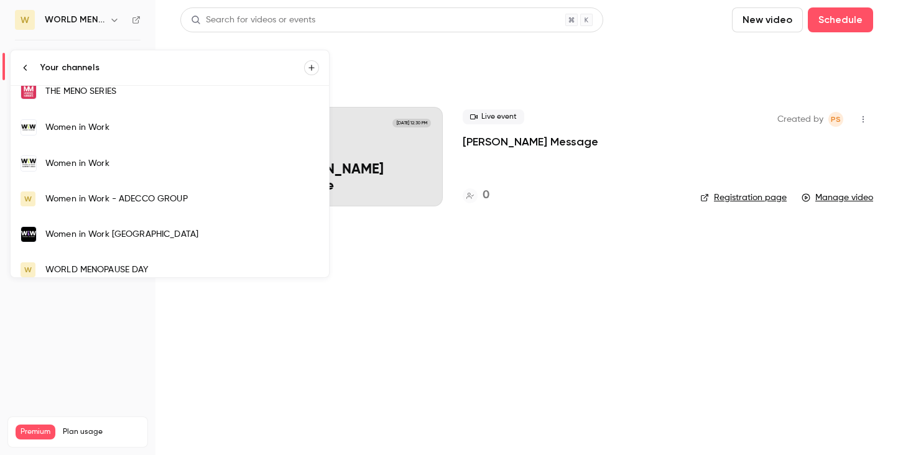
scroll to position [1261, 0]
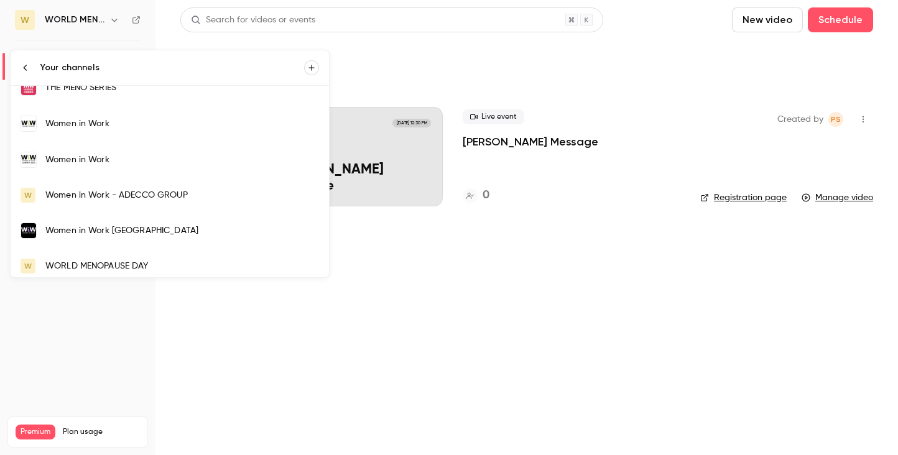
click at [103, 119] on div "Women in Work" at bounding box center [182, 124] width 274 height 12
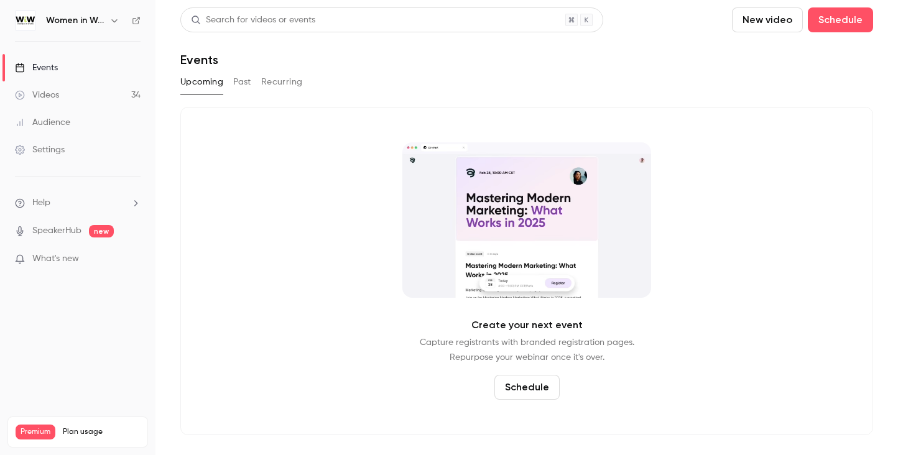
click at [242, 80] on button "Past" at bounding box center [242, 82] width 18 height 20
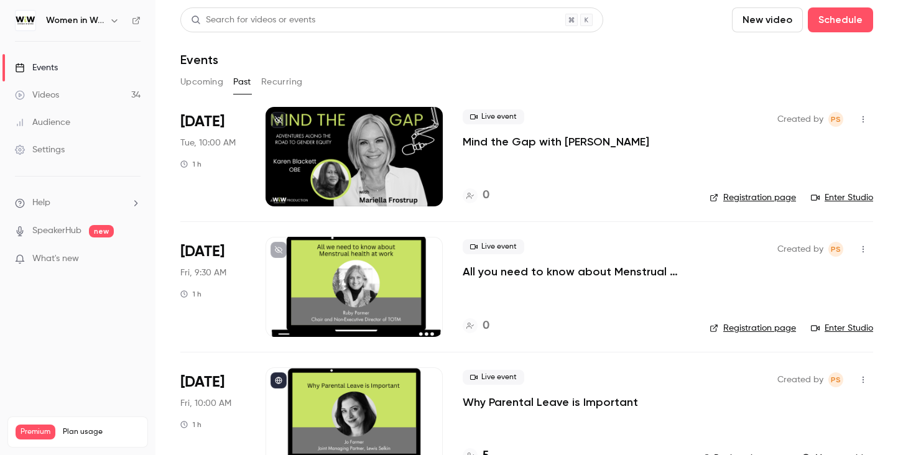
click at [112, 19] on icon "button" at bounding box center [114, 20] width 6 height 3
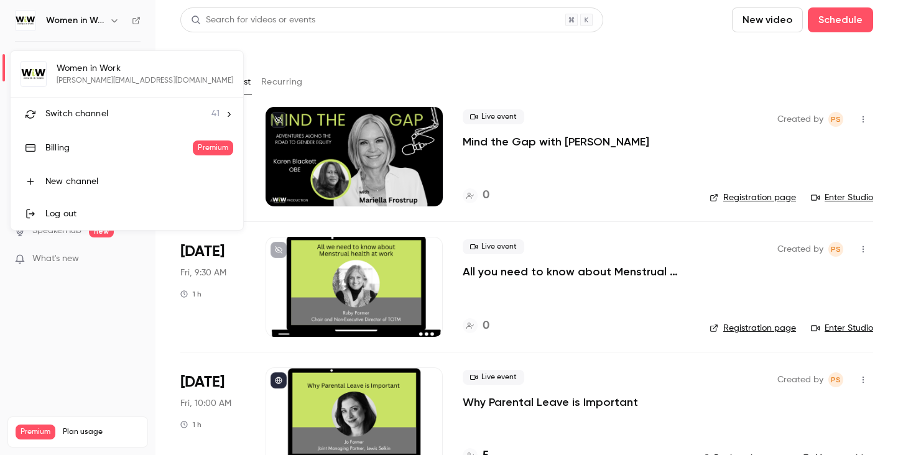
click at [106, 117] on span "Switch channel" at bounding box center [76, 114] width 63 height 13
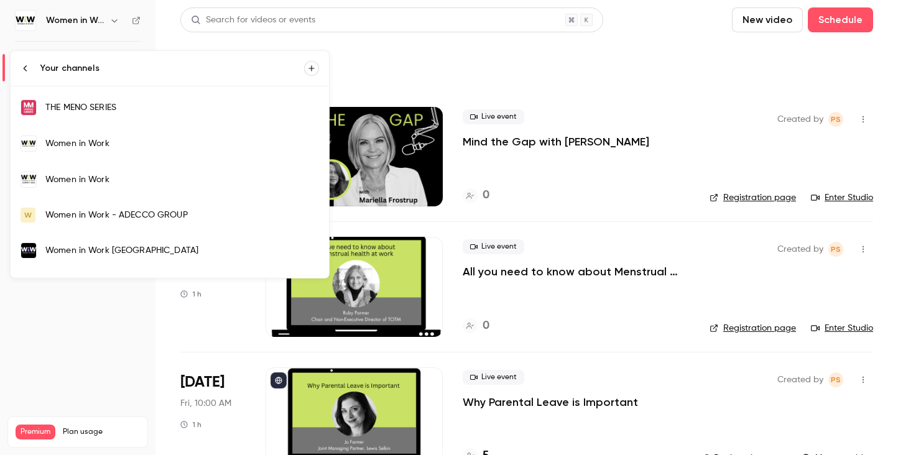
scroll to position [1244, 0]
click at [115, 136] on div "Women in Work" at bounding box center [182, 142] width 274 height 12
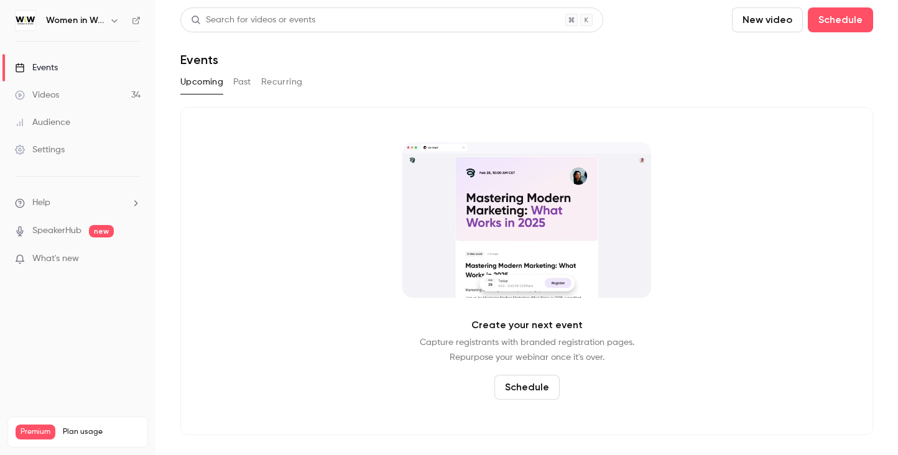
click at [246, 80] on button "Past" at bounding box center [242, 82] width 18 height 20
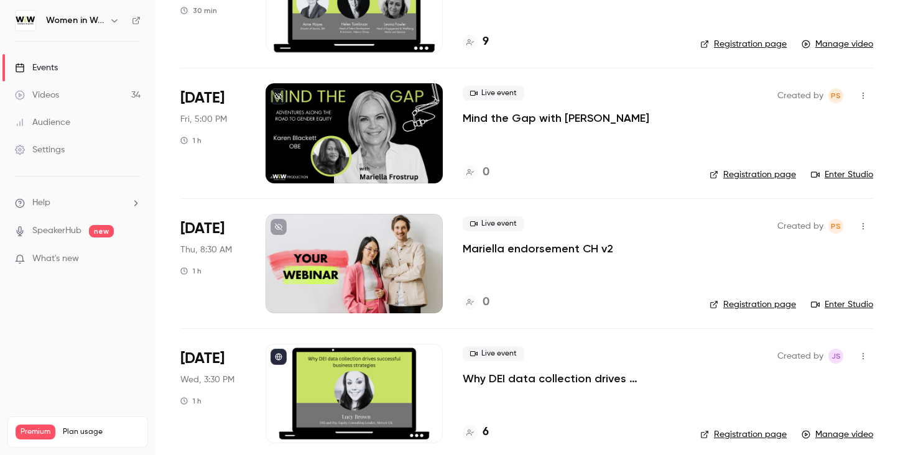
scroll to position [560, 0]
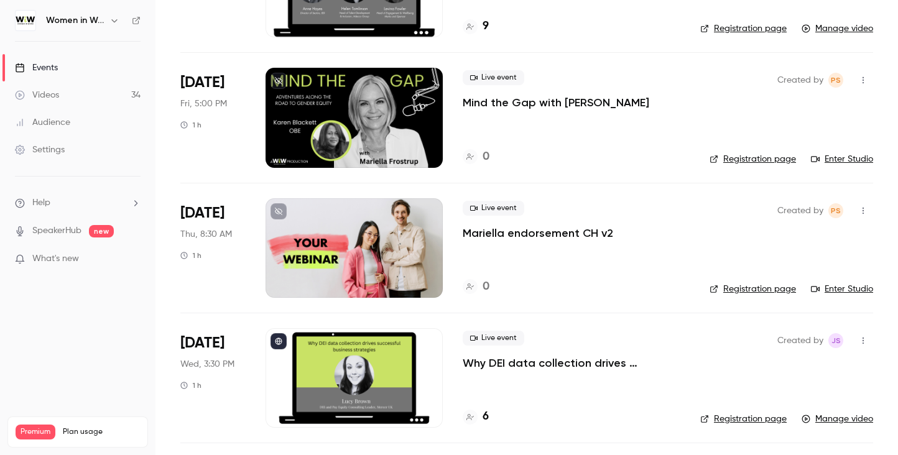
click at [368, 357] on div at bounding box center [354, 377] width 177 height 99
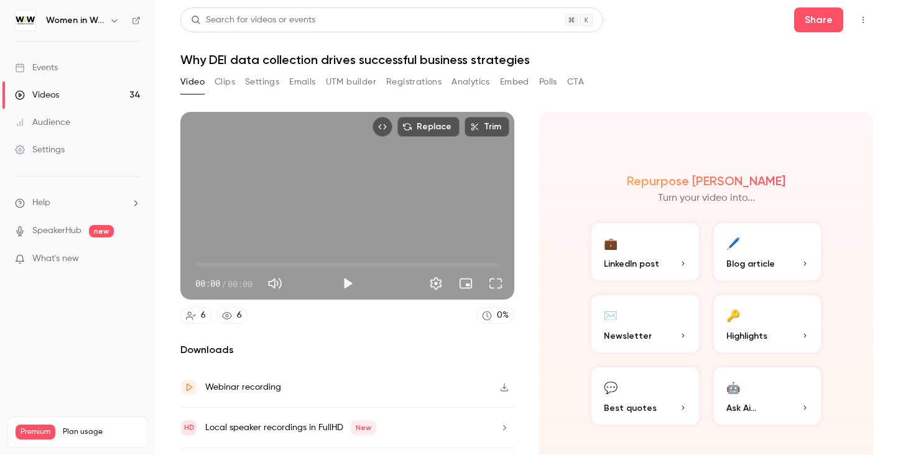
drag, startPoint x: 196, startPoint y: 261, endPoint x: 234, endPoint y: 261, distance: 37.9
click at [234, 261] on span "00:00" at bounding box center [347, 265] width 304 height 20
click at [234, 261] on span "02:43" at bounding box center [347, 265] width 304 height 20
click at [253, 263] on span "04:01" at bounding box center [347, 265] width 304 height 20
click at [276, 263] on span "04:01" at bounding box center [347, 265] width 304 height 20
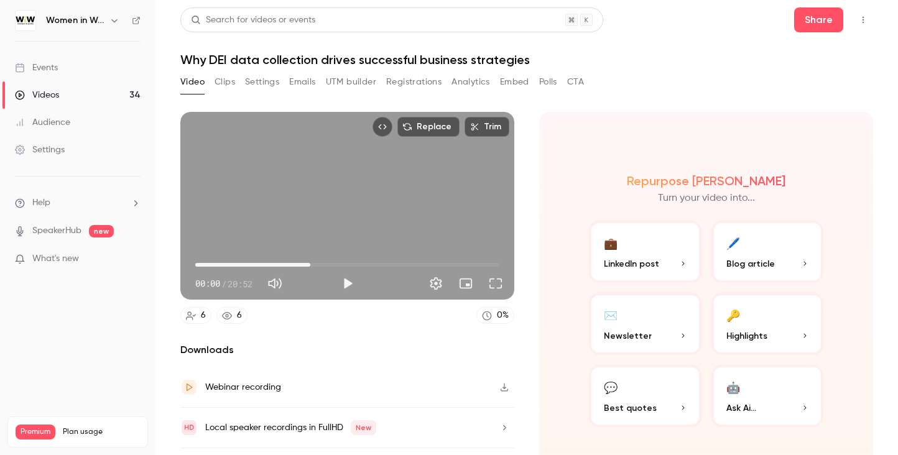
click at [308, 261] on span "07:53" at bounding box center [347, 265] width 304 height 20
type input "*****"
